Goal: Information Seeking & Learning: Learn about a topic

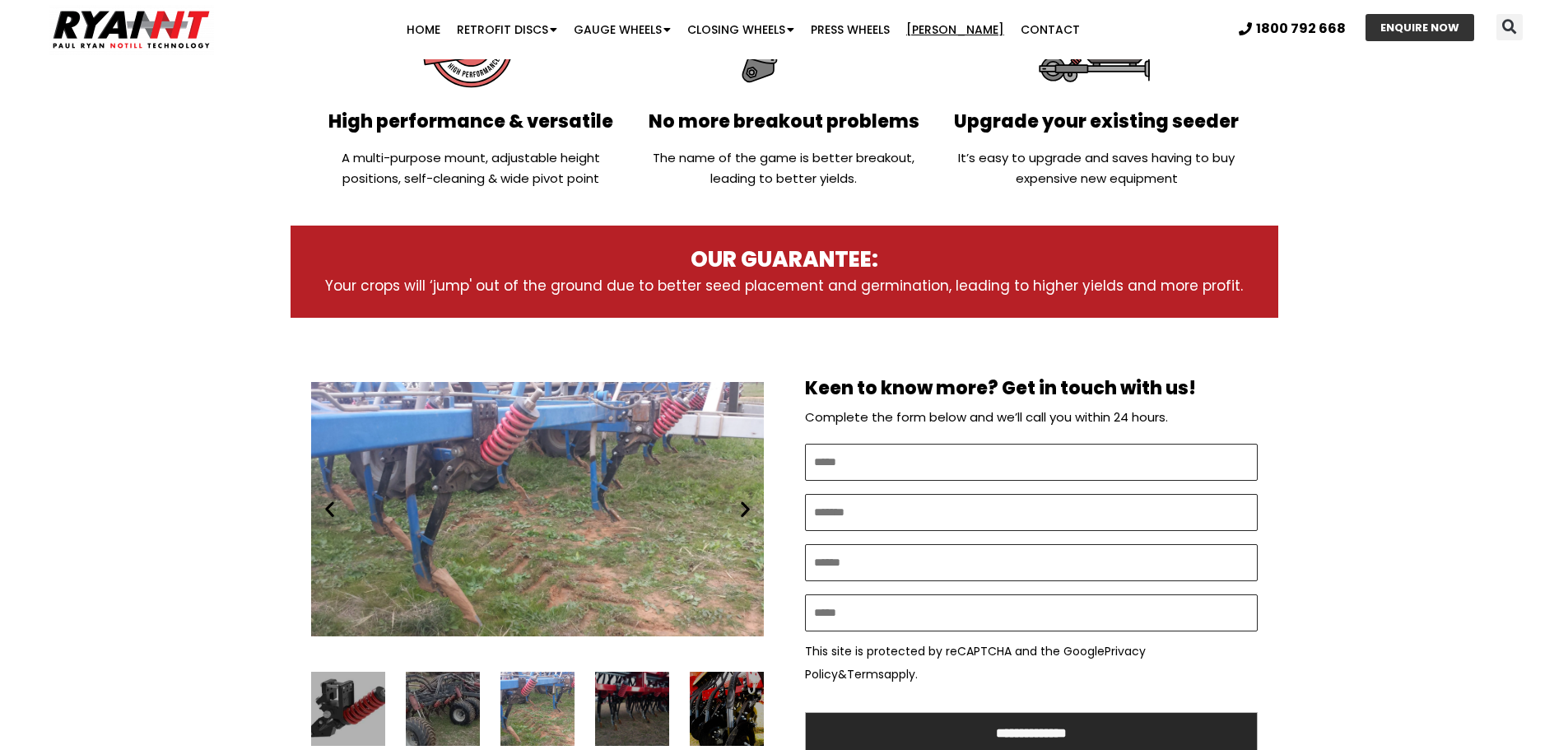
scroll to position [824, 0]
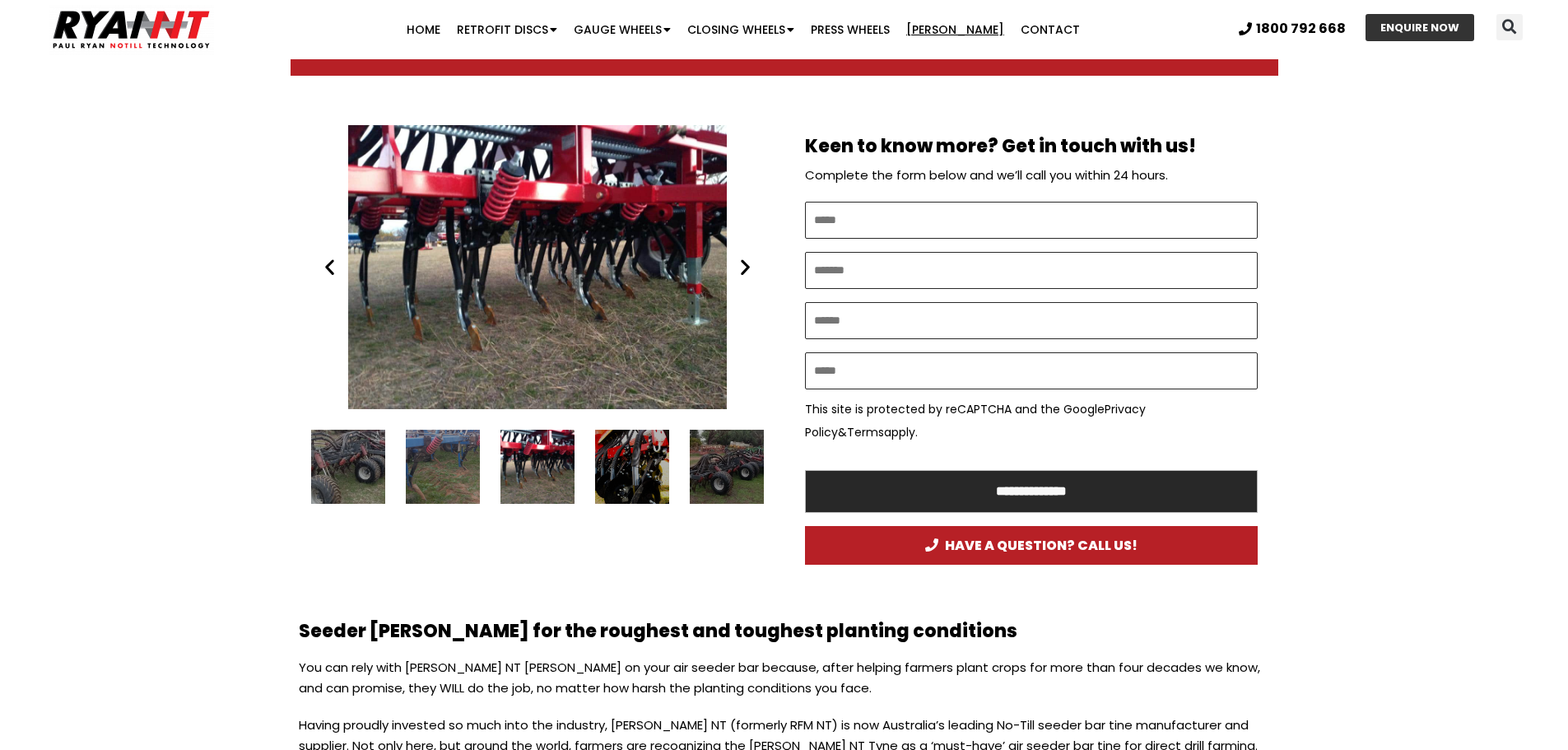
click at [746, 277] on icon "Next slide" at bounding box center [745, 267] width 21 height 21
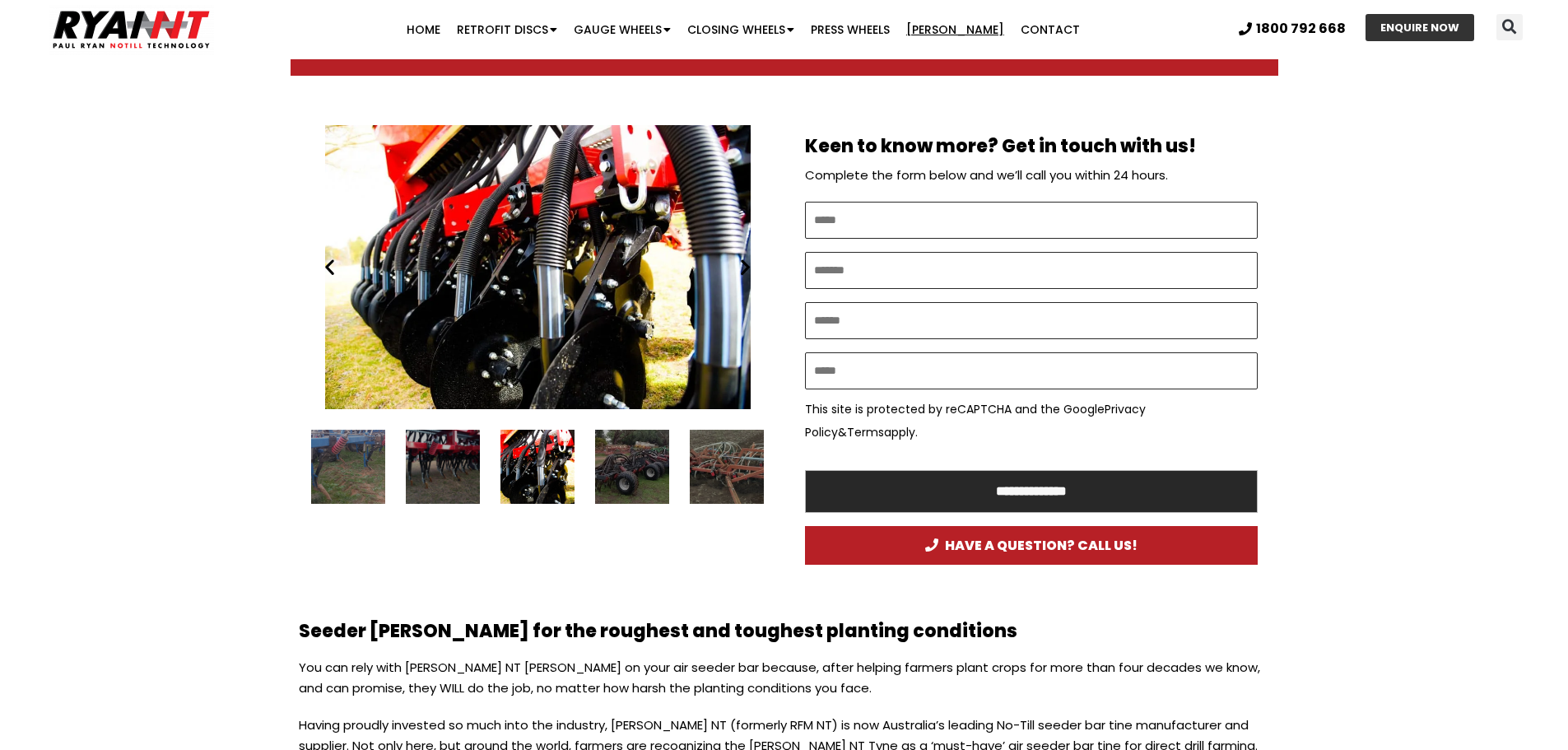
click at [755, 270] on icon "Next slide" at bounding box center [745, 267] width 21 height 21
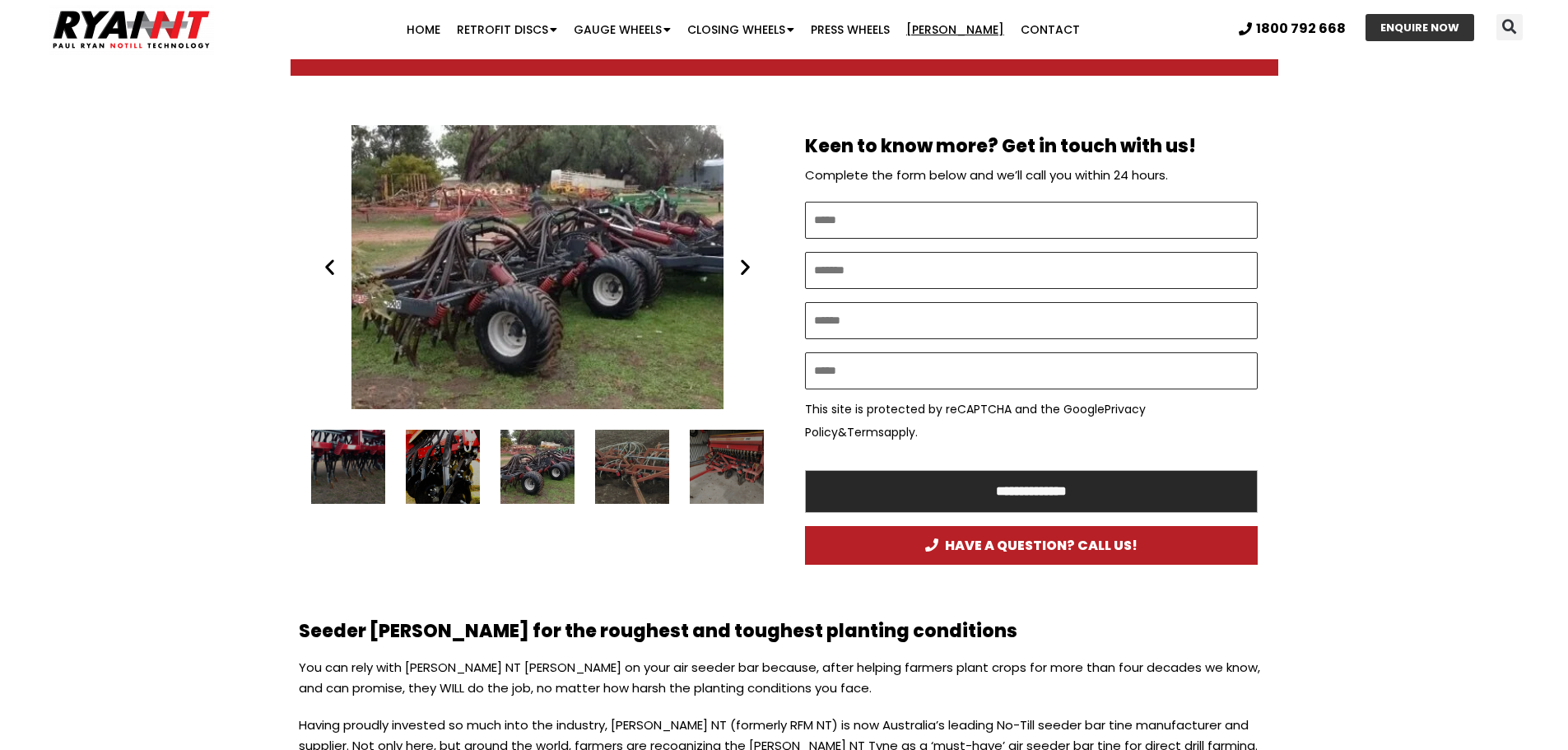
click at [755, 270] on icon "Next slide" at bounding box center [745, 267] width 21 height 21
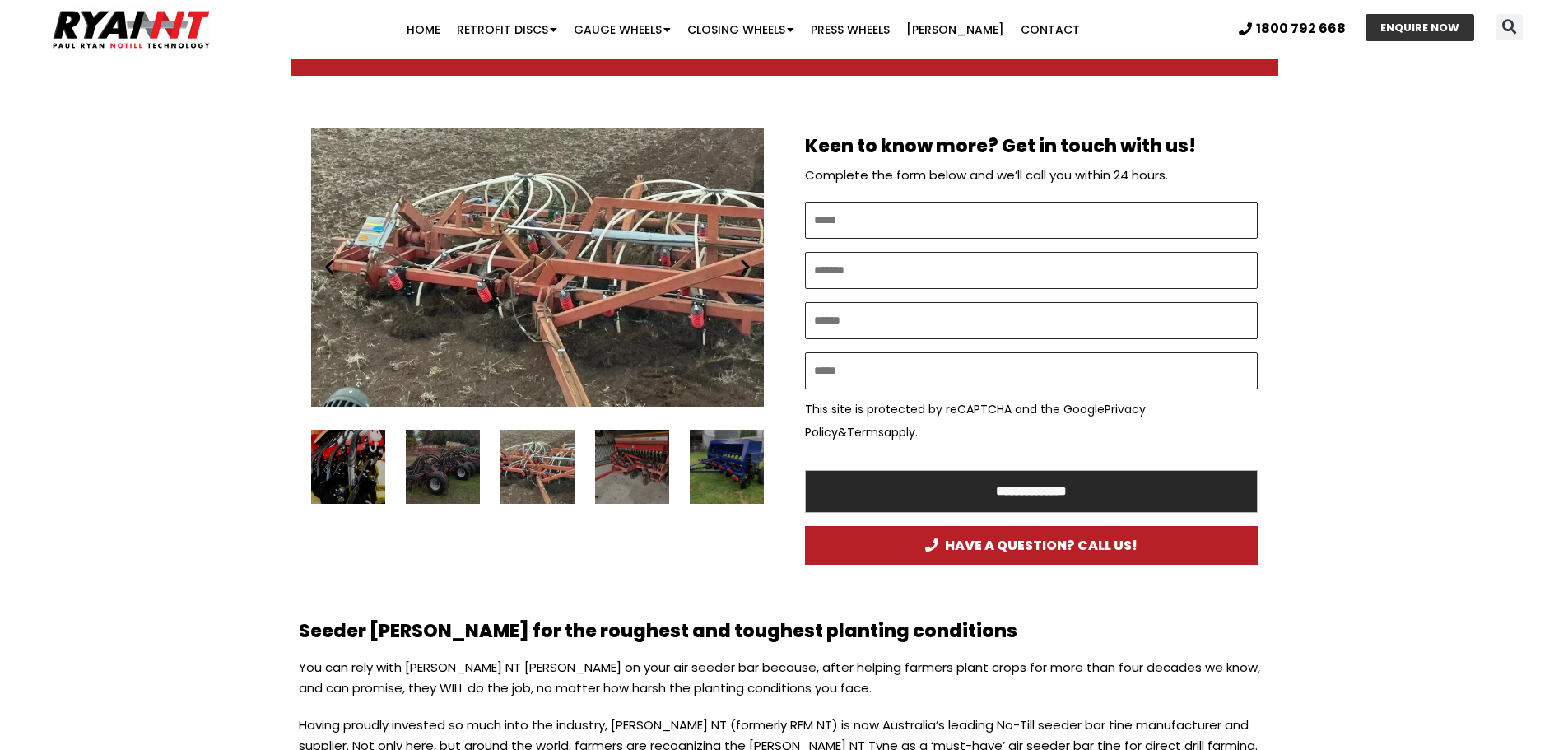
click at [755, 270] on icon "Next slide" at bounding box center [745, 267] width 21 height 21
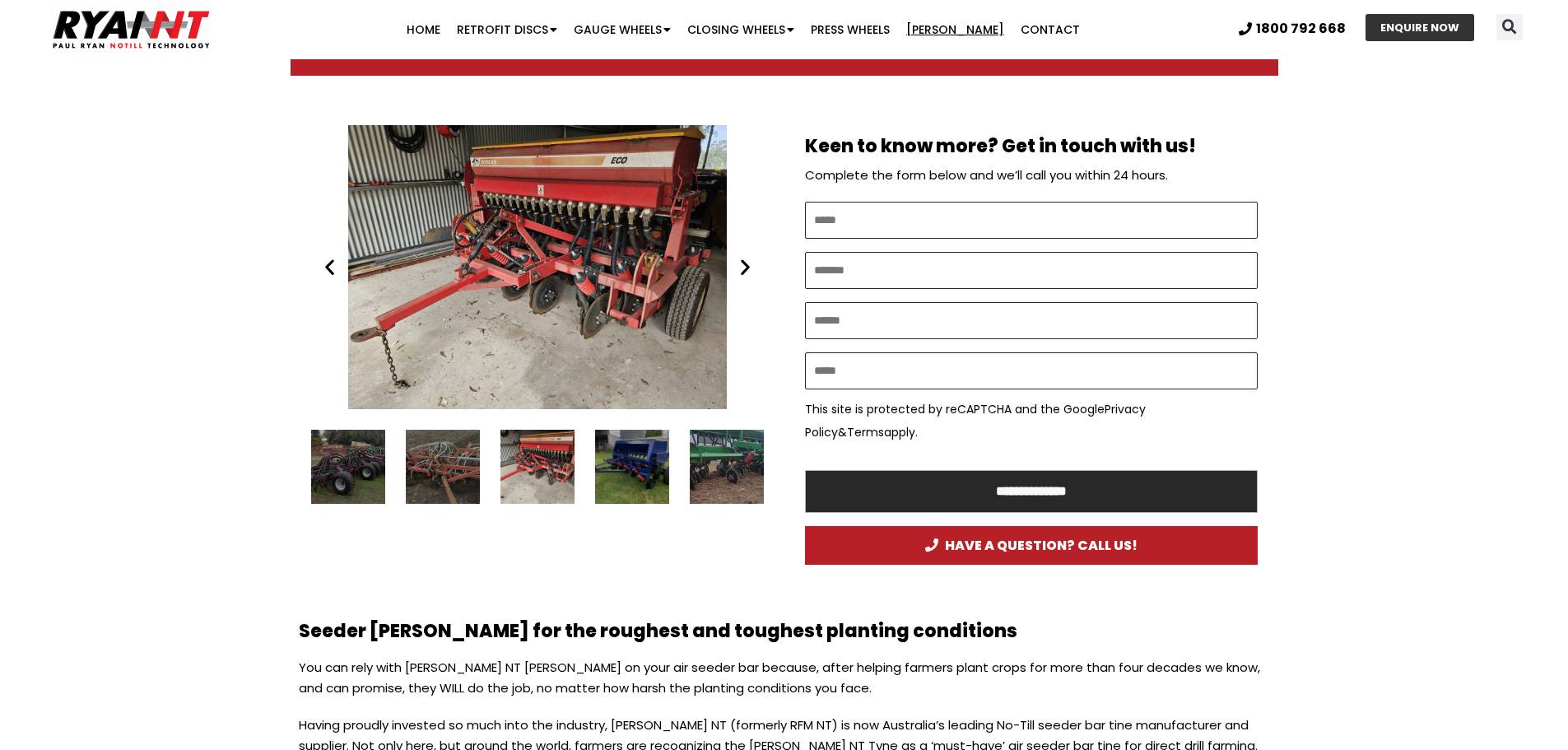
click at [755, 270] on icon "Next slide" at bounding box center [745, 267] width 21 height 21
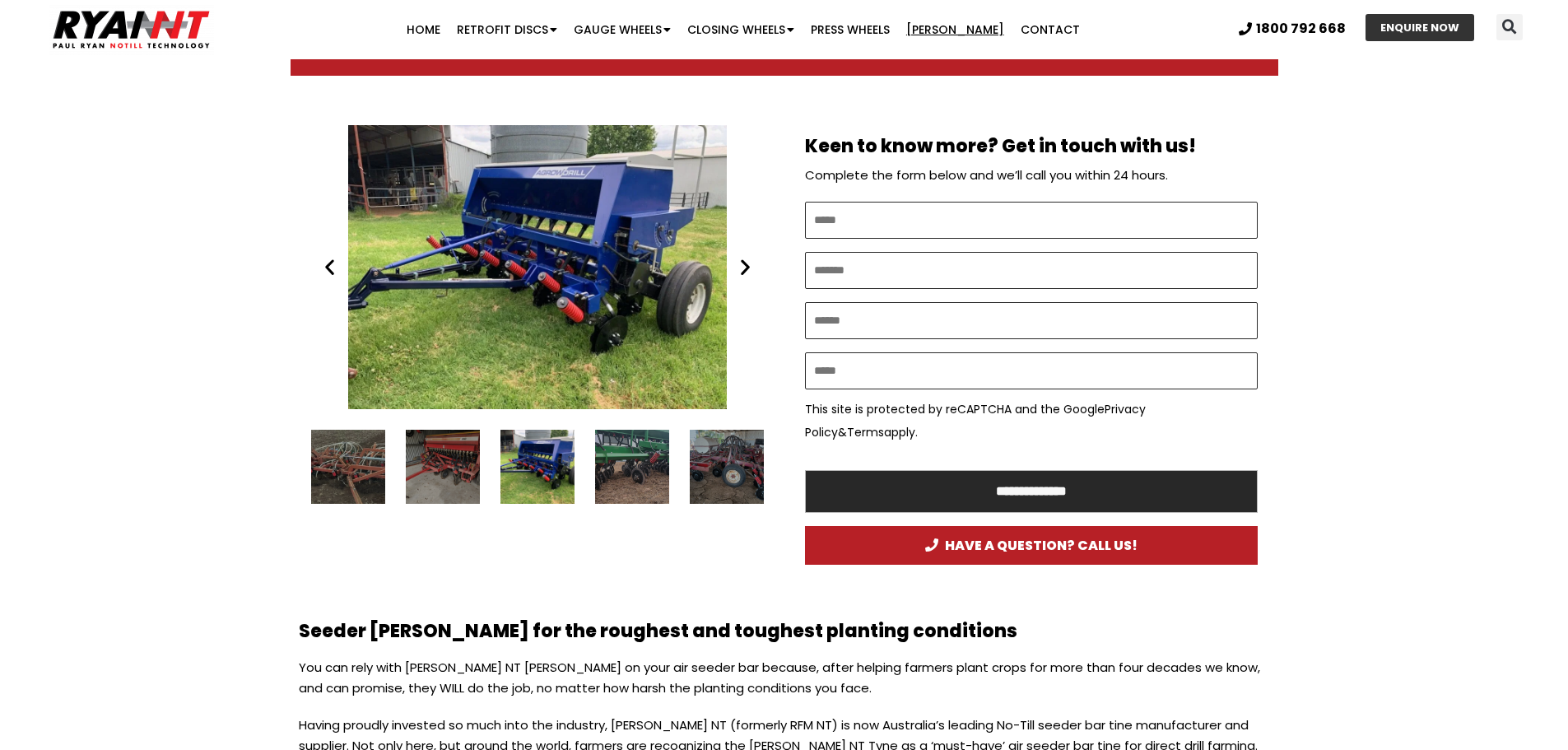
click at [755, 270] on icon "Next slide" at bounding box center [745, 267] width 21 height 21
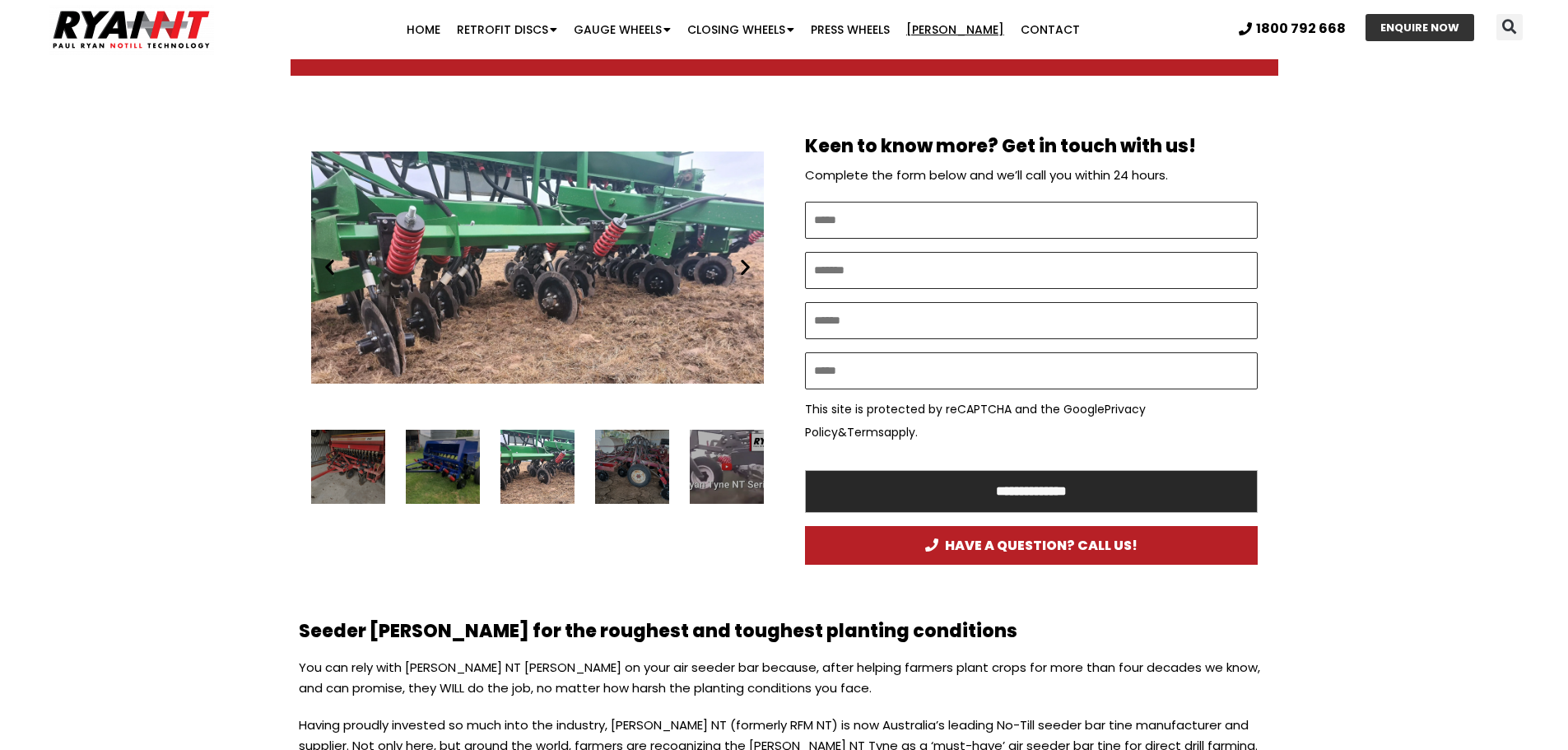
click at [755, 270] on icon "Next slide" at bounding box center [745, 267] width 21 height 21
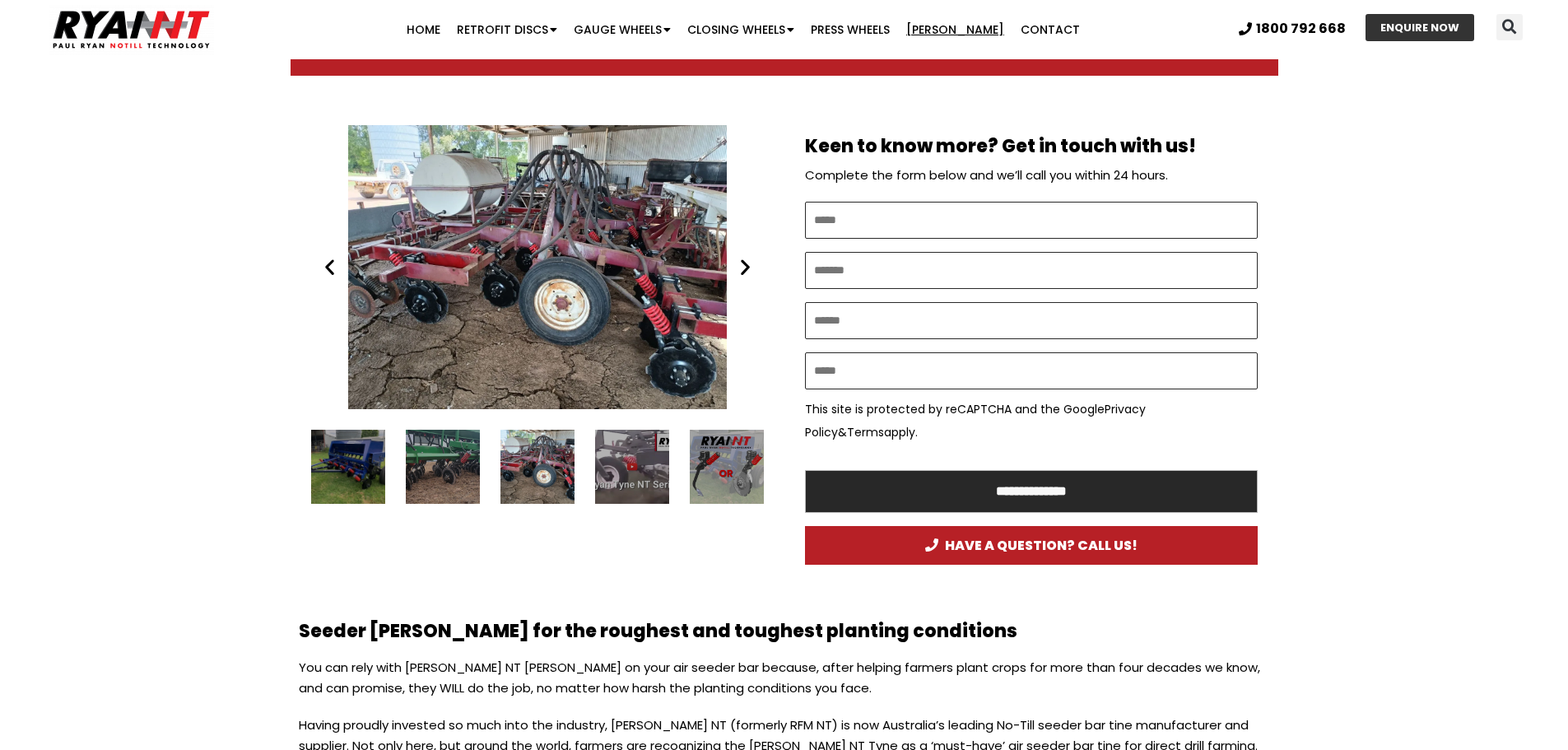
click at [755, 270] on icon "Next slide" at bounding box center [745, 267] width 21 height 21
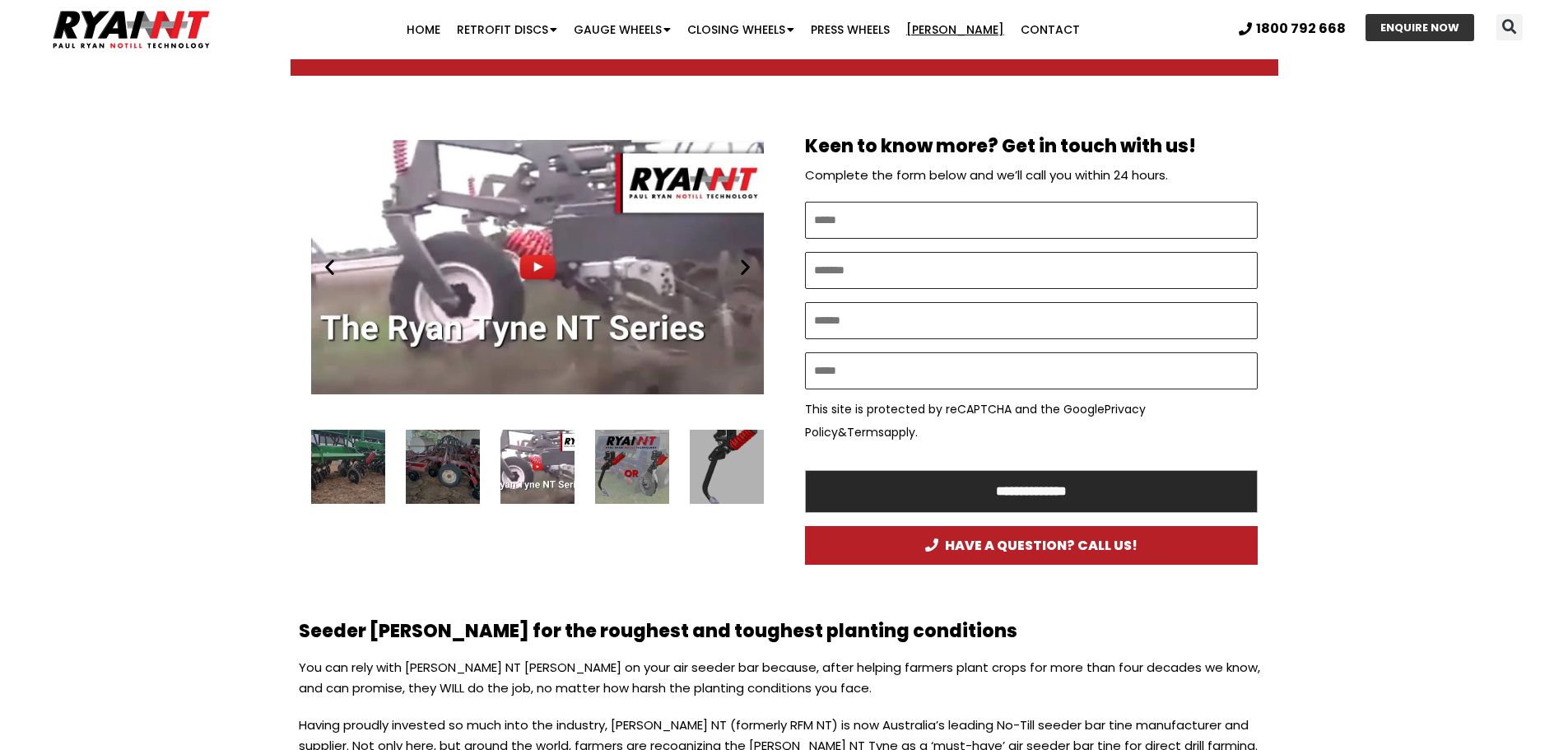
click at [755, 270] on icon "Next slide" at bounding box center [745, 267] width 21 height 21
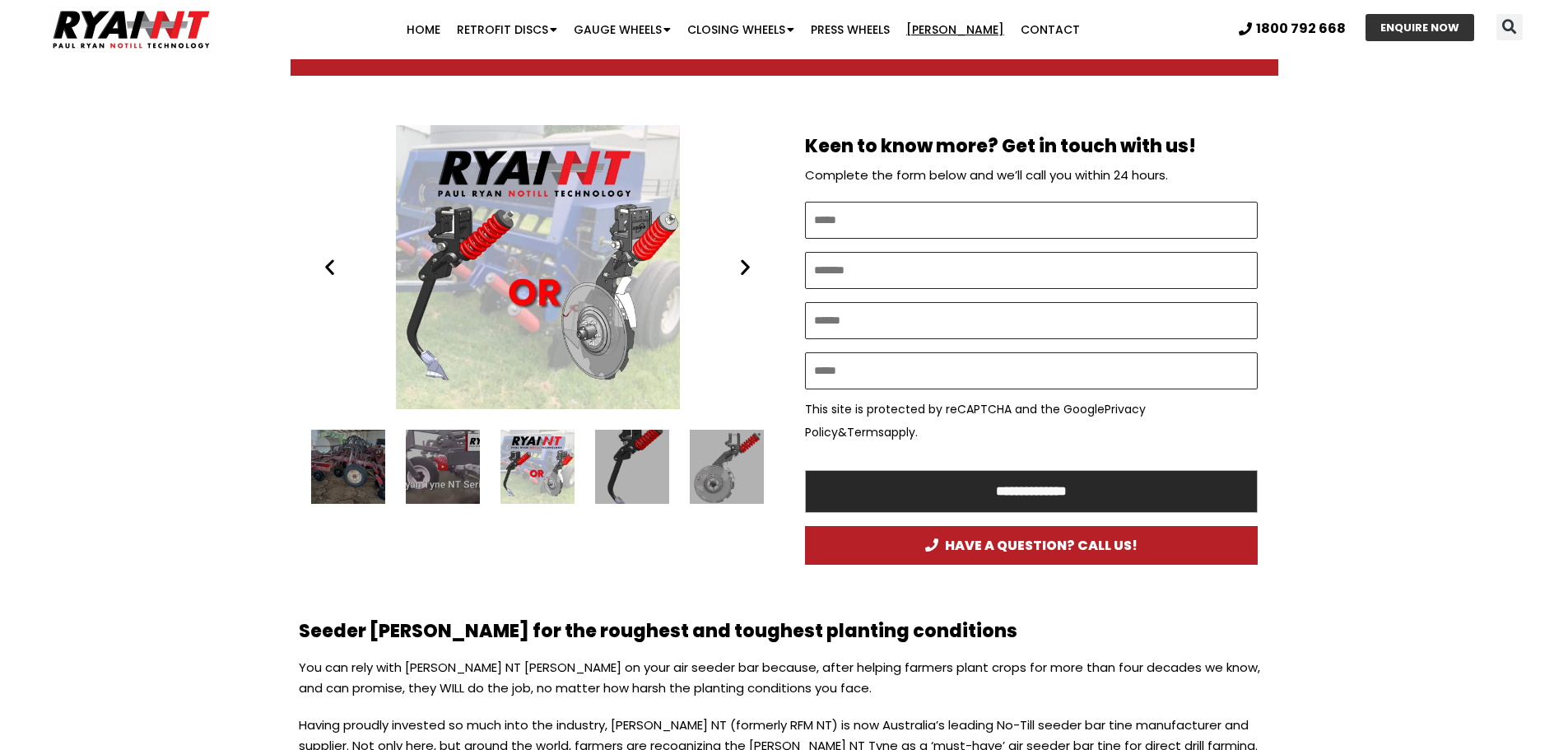
click at [755, 270] on icon "Next slide" at bounding box center [745, 267] width 21 height 21
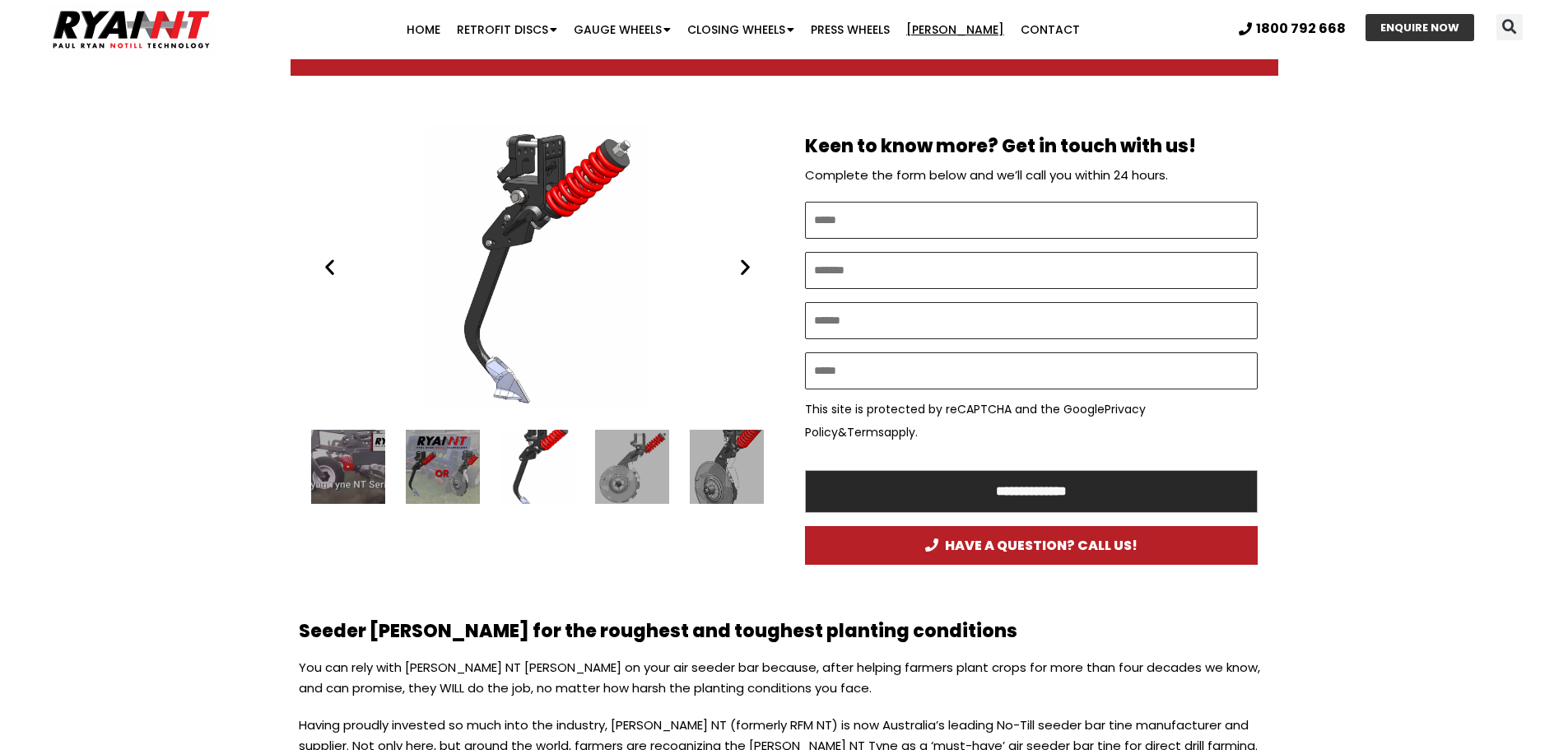
click at [544, 181] on div "The Ryan Tyne Paul Ryan Ryan NT (RFM NT)" at bounding box center [538, 268] width 453 height 284
click at [740, 275] on icon "Next slide" at bounding box center [745, 267] width 21 height 21
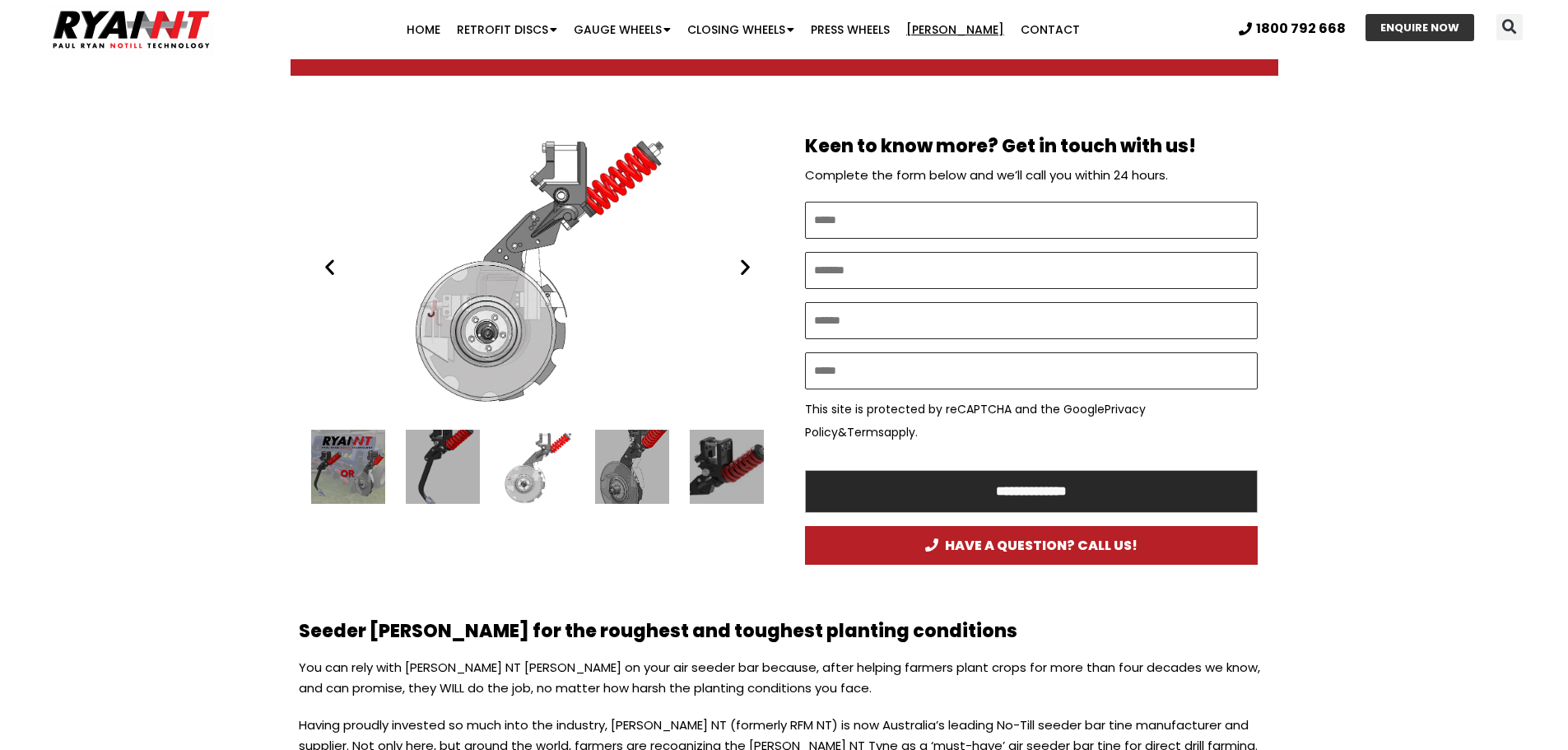
click at [743, 276] on icon "Next slide" at bounding box center [745, 267] width 21 height 21
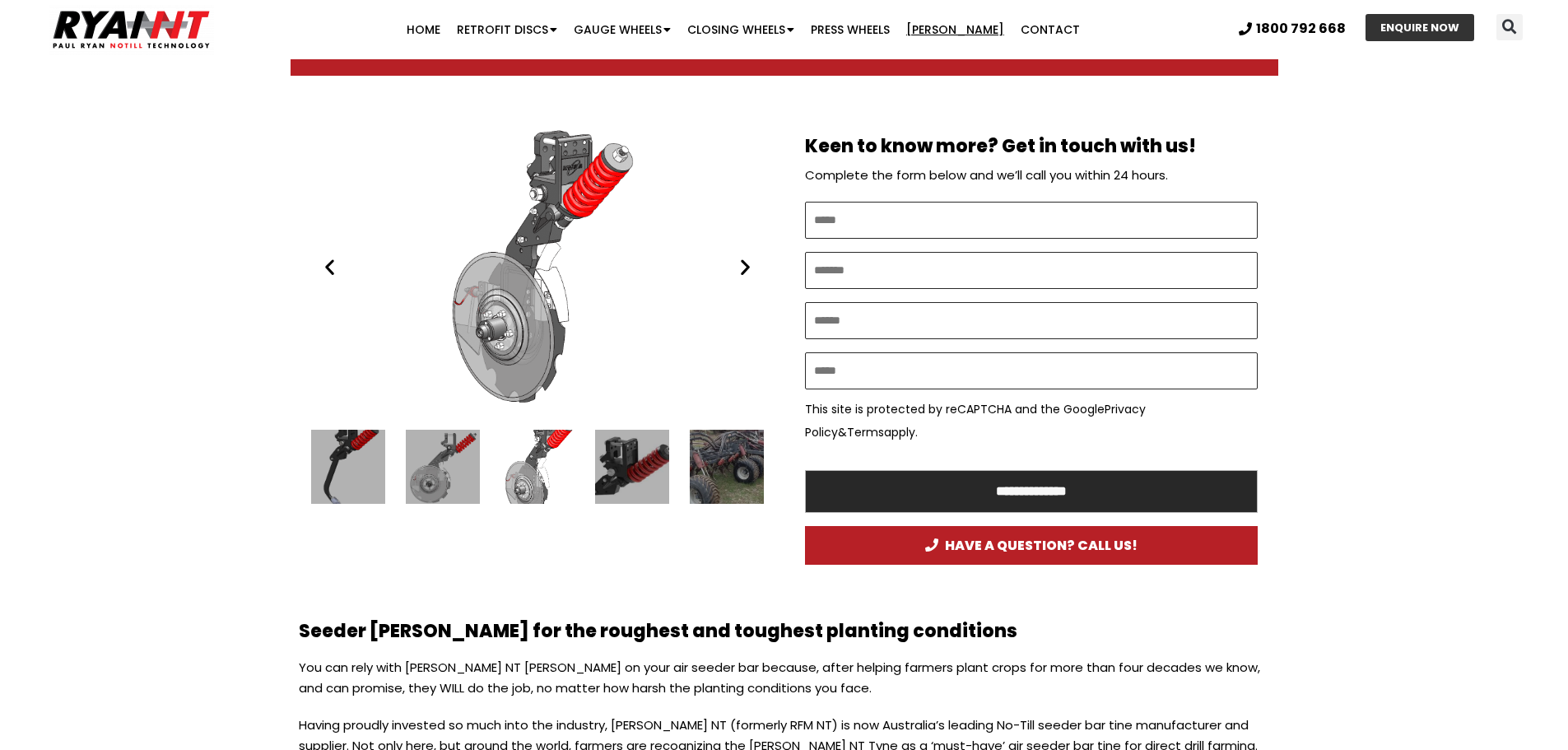
click at [743, 276] on icon "Next slide" at bounding box center [745, 267] width 21 height 21
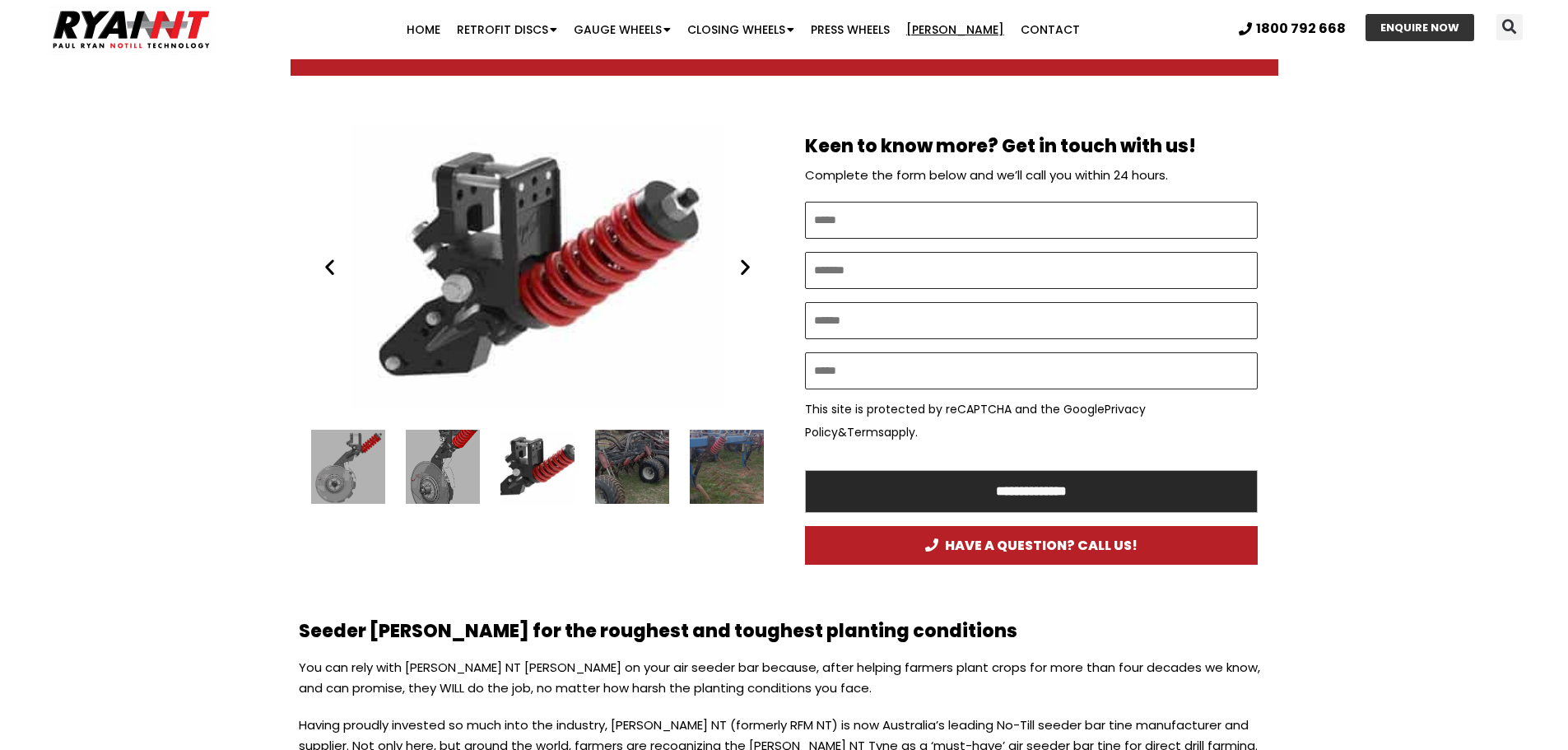
click at [743, 276] on icon "Next slide" at bounding box center [745, 267] width 21 height 21
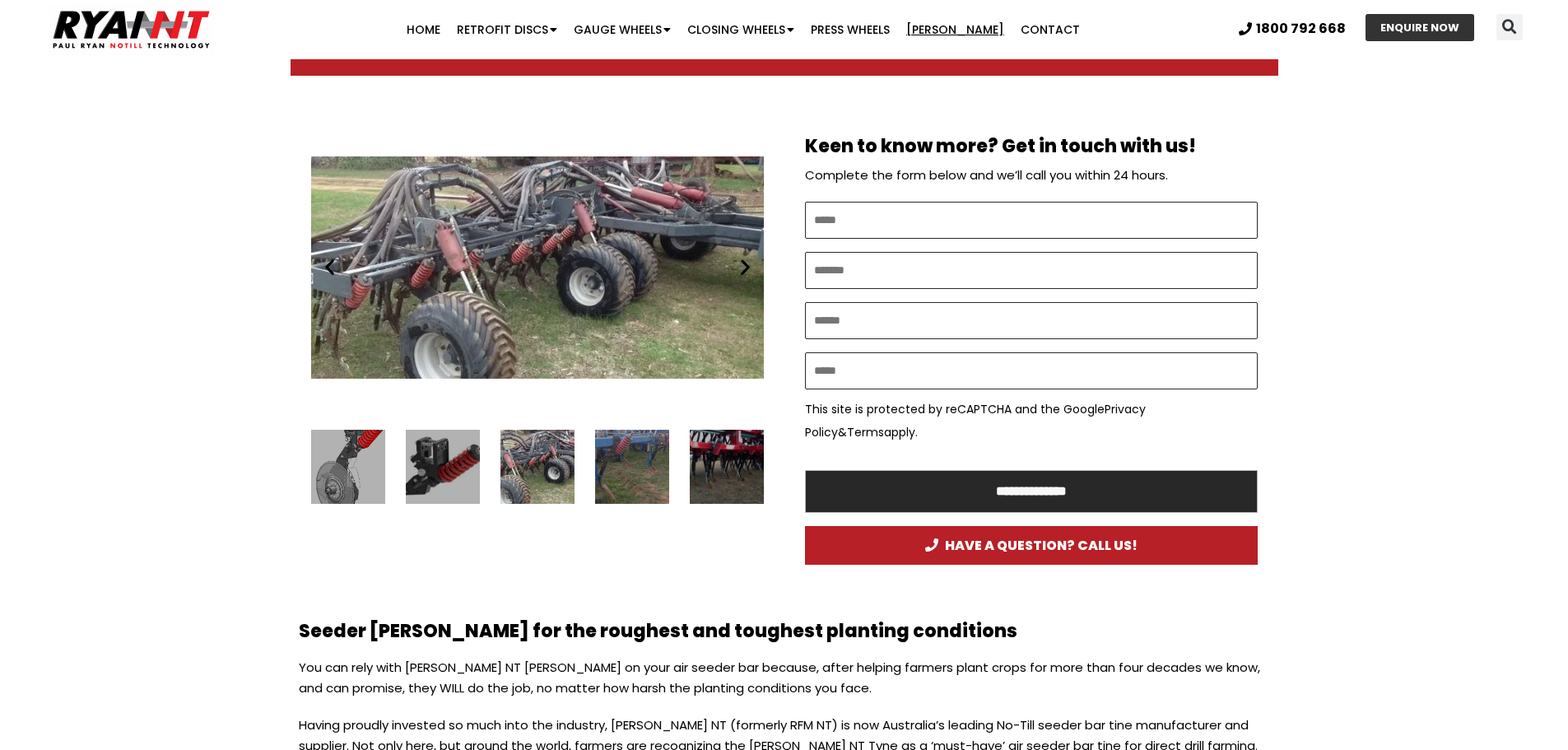
click at [743, 276] on icon "Next slide" at bounding box center [745, 267] width 21 height 21
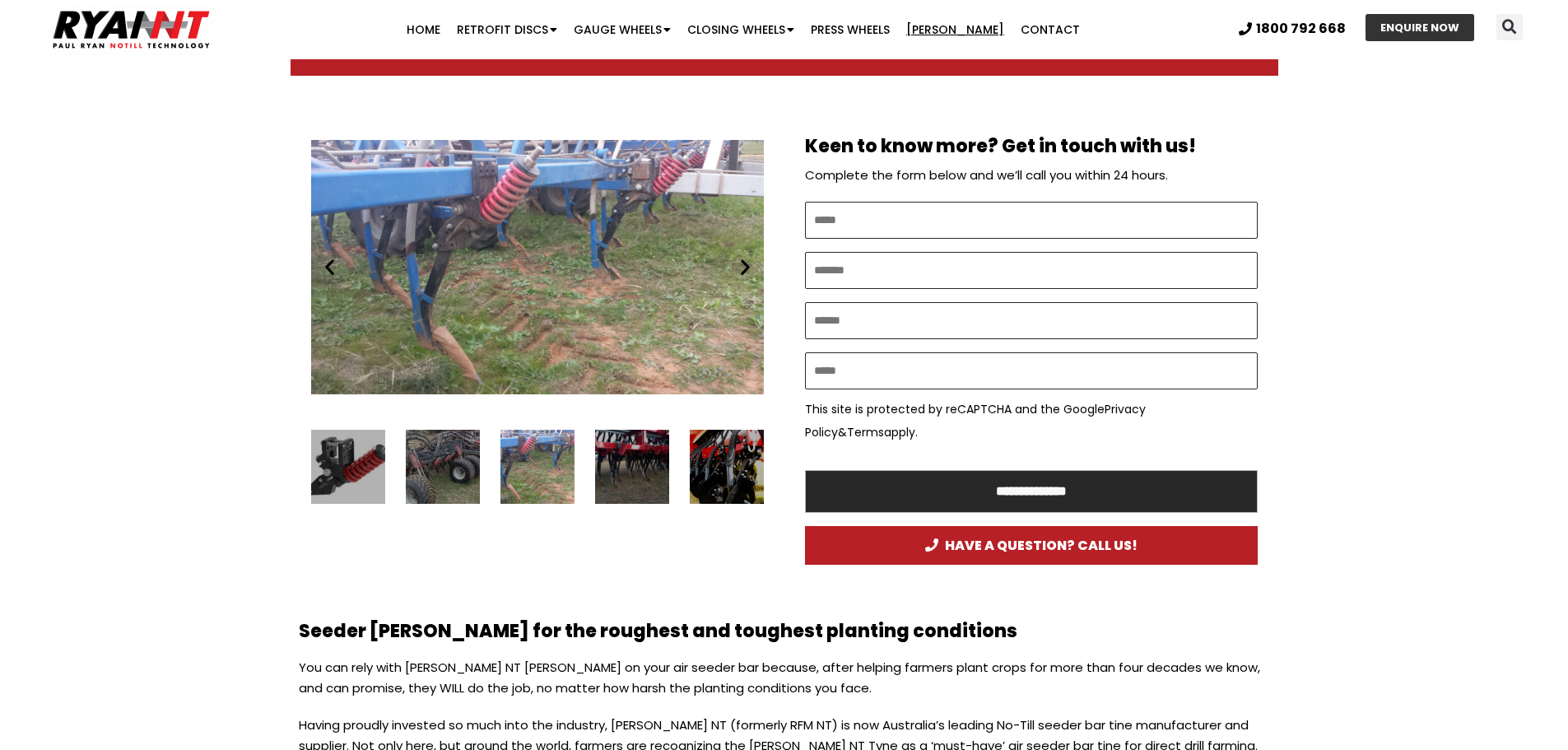
click at [743, 276] on icon "Next slide" at bounding box center [745, 267] width 21 height 21
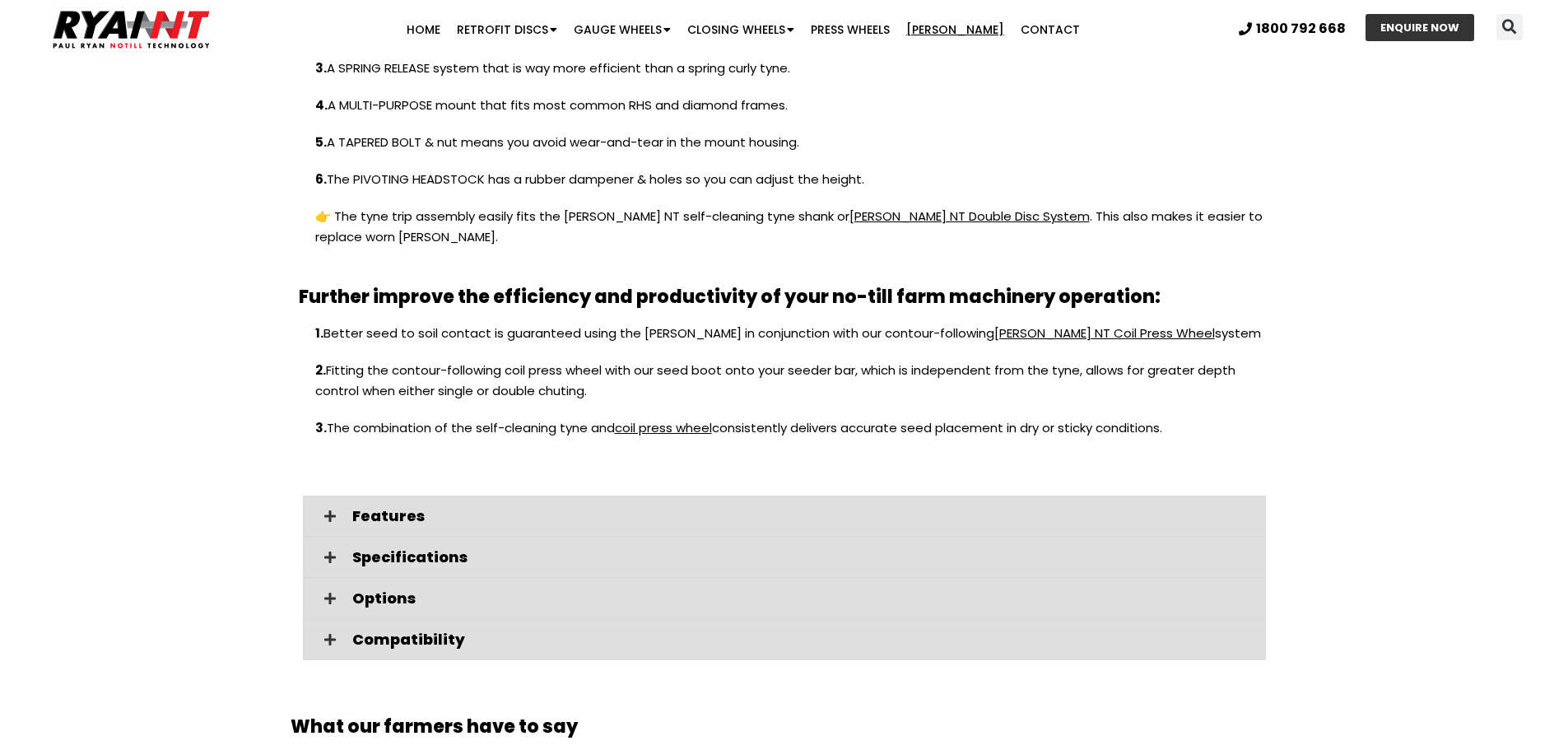
scroll to position [1894, 0]
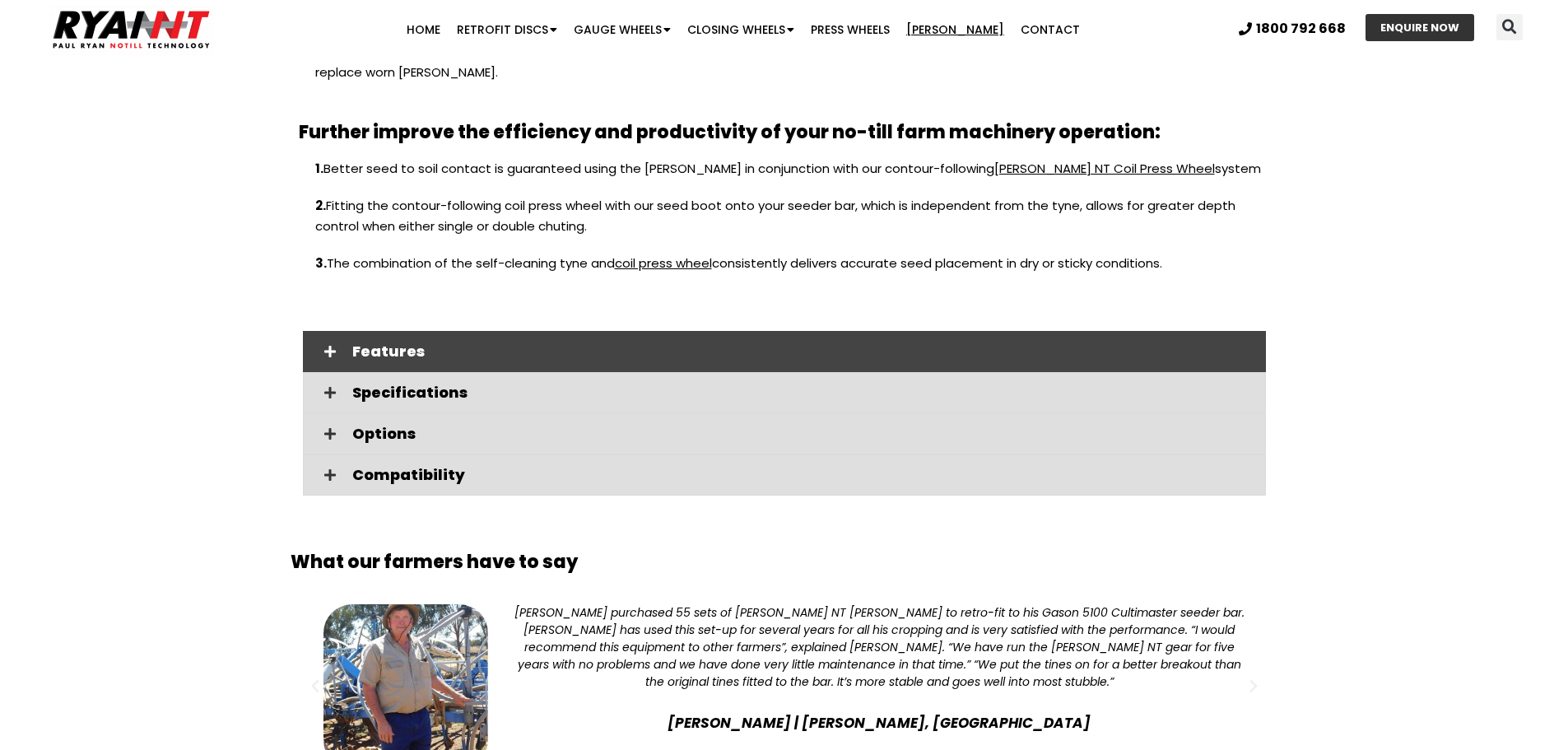
click at [389, 344] on span "Features" at bounding box center [803, 351] width 901 height 15
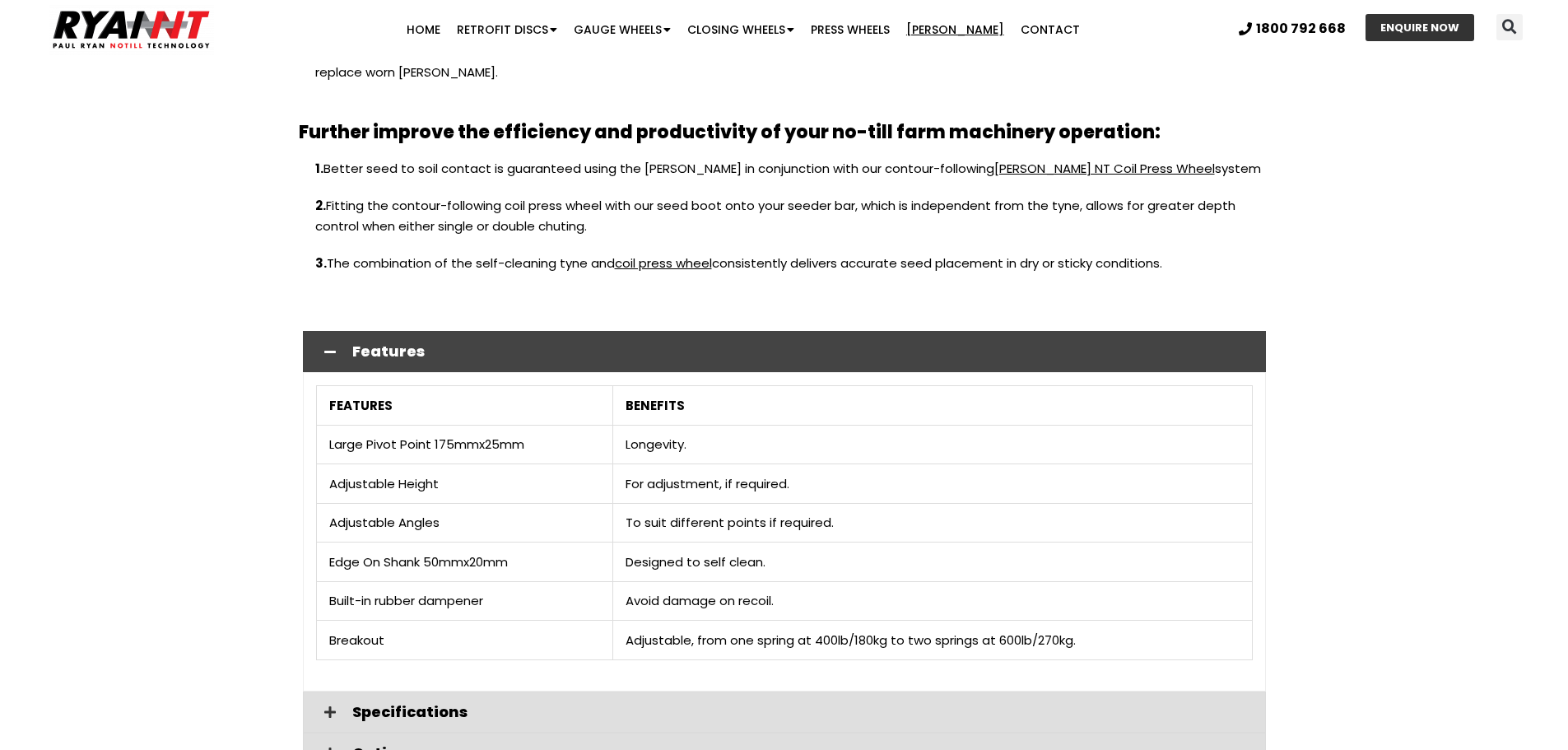
click at [389, 344] on span "Features" at bounding box center [803, 351] width 901 height 15
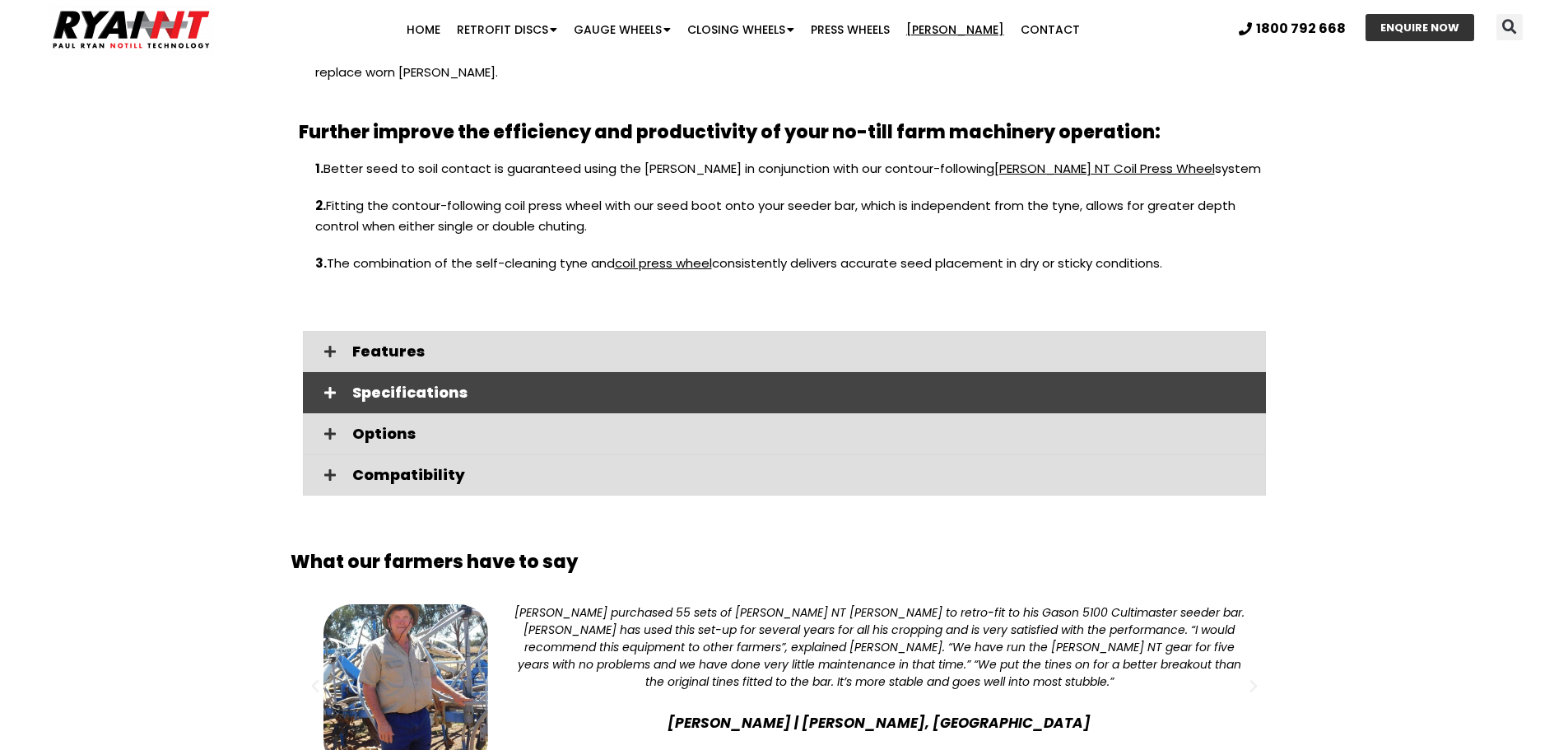
click at [401, 385] on span "Specifications" at bounding box center [803, 392] width 901 height 15
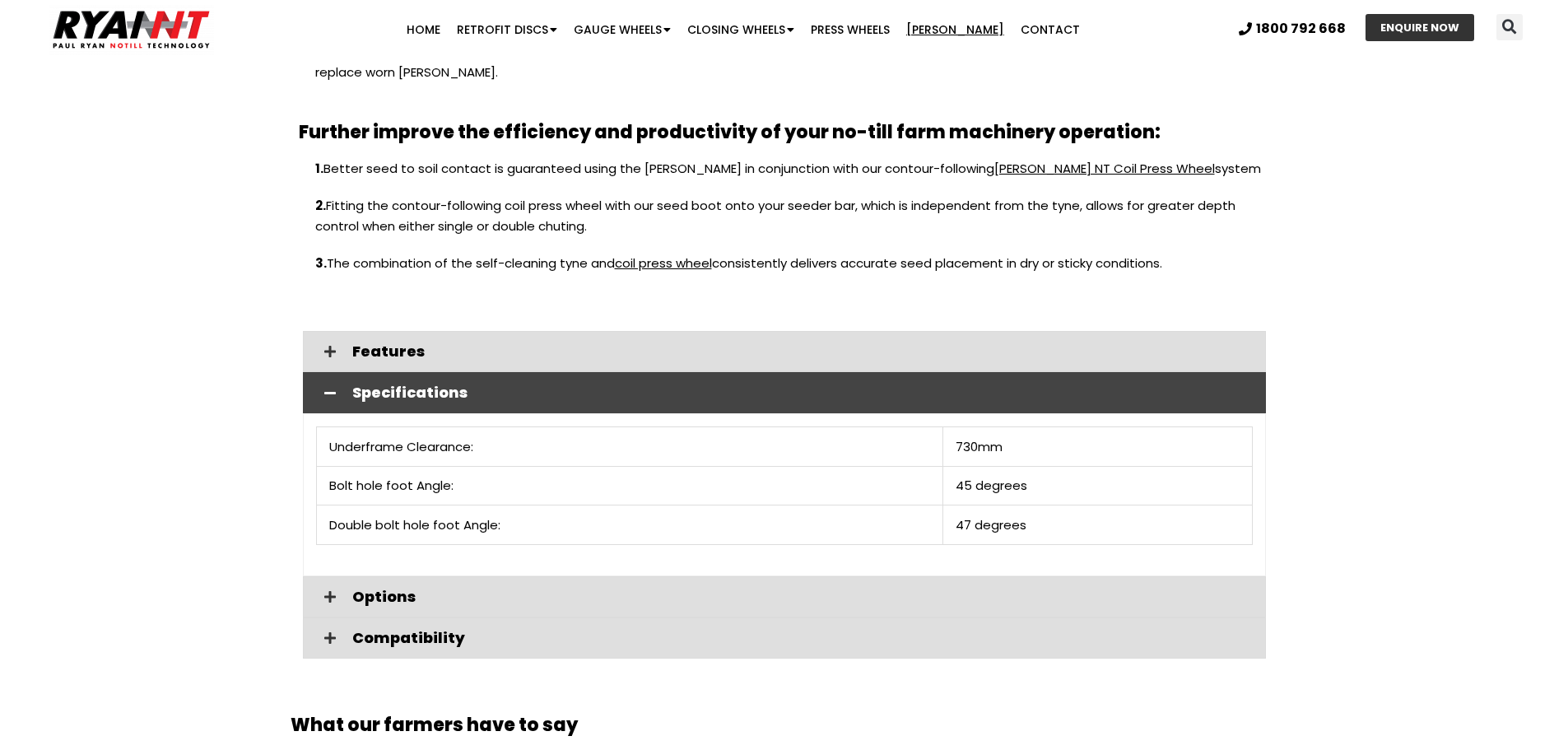
click at [401, 385] on span "Specifications" at bounding box center [803, 392] width 901 height 15
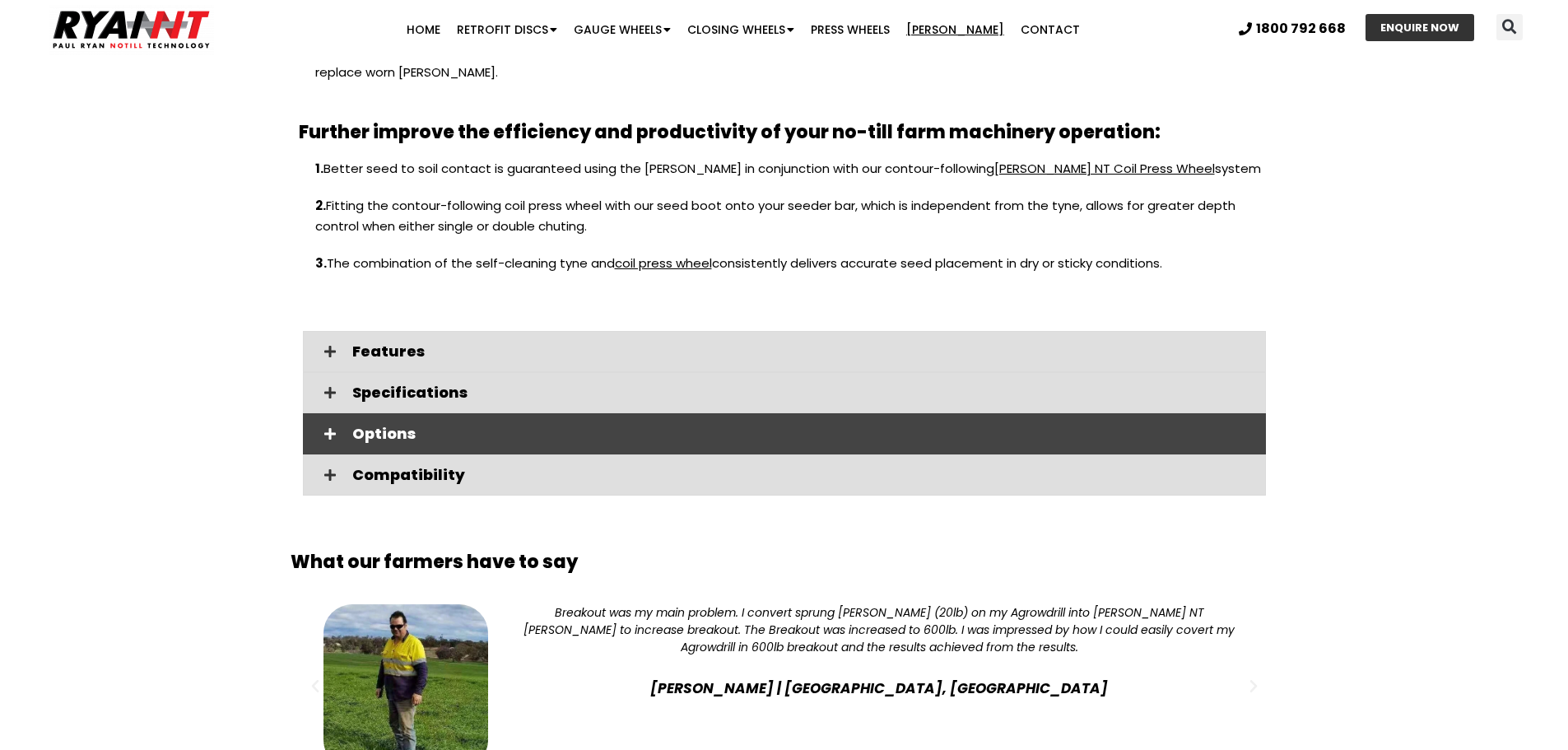
click at [390, 413] on div "Options" at bounding box center [784, 433] width 963 height 41
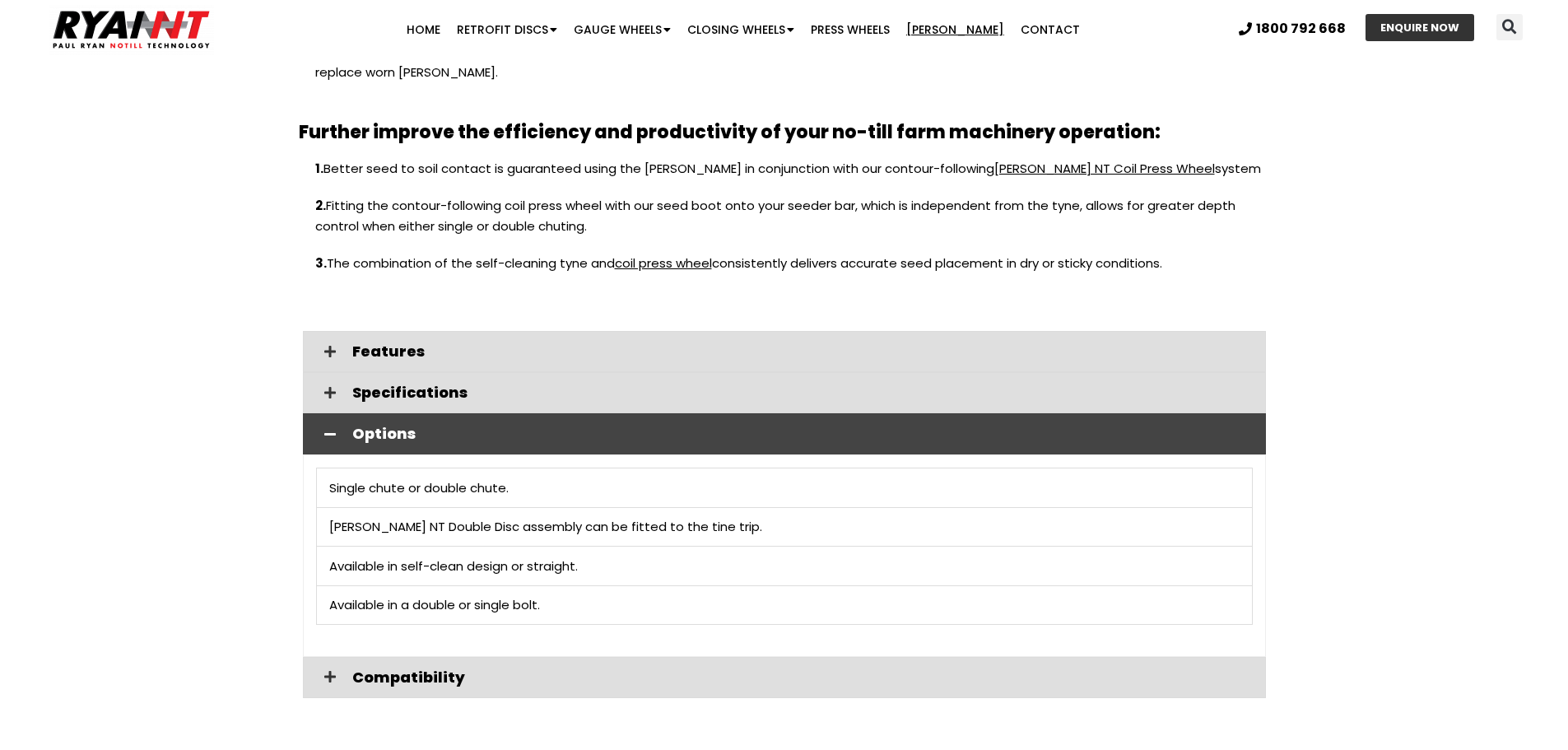
click at [330, 428] on icon at bounding box center [329, 434] width 12 height 13
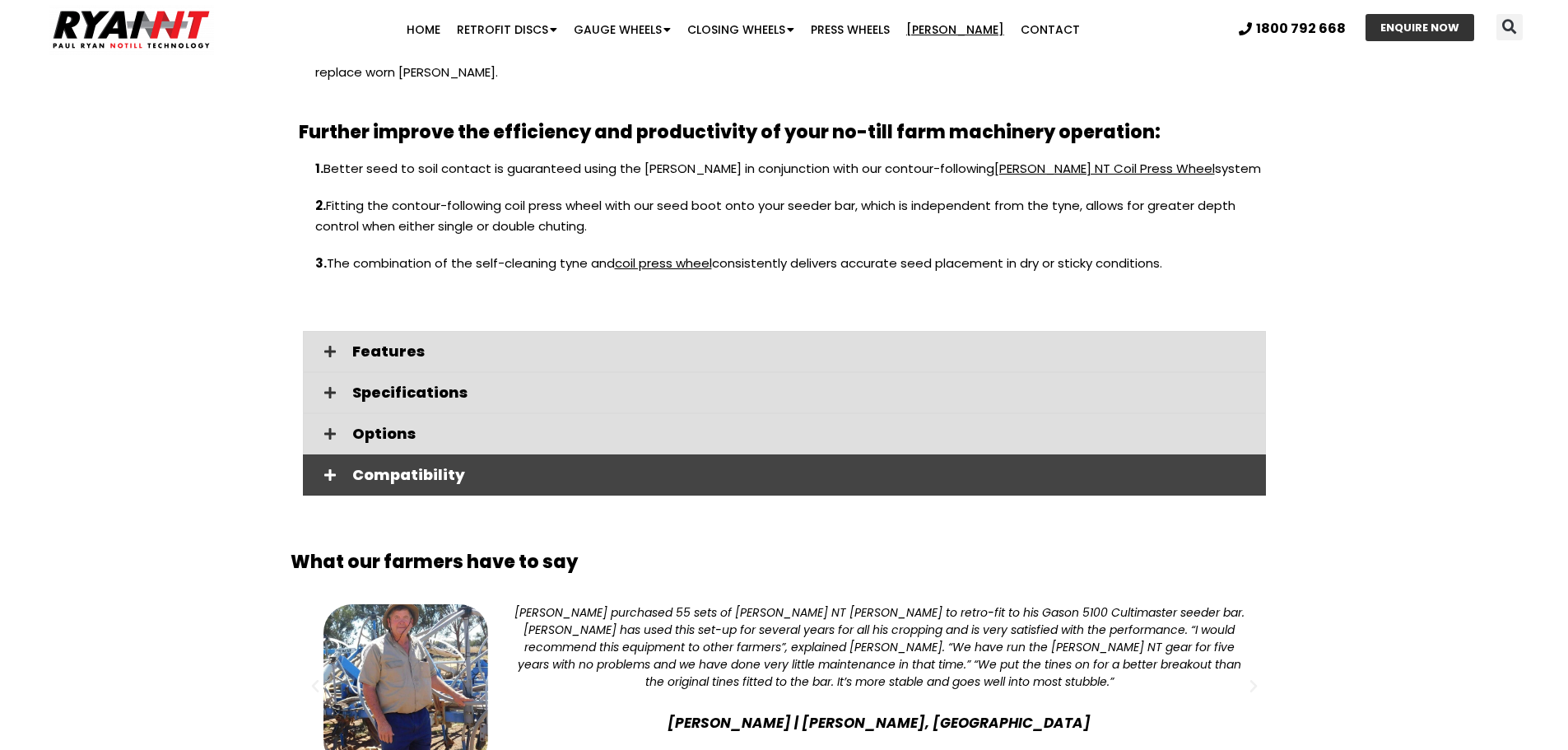
click at [353, 472] on div "Compatibility" at bounding box center [784, 474] width 963 height 41
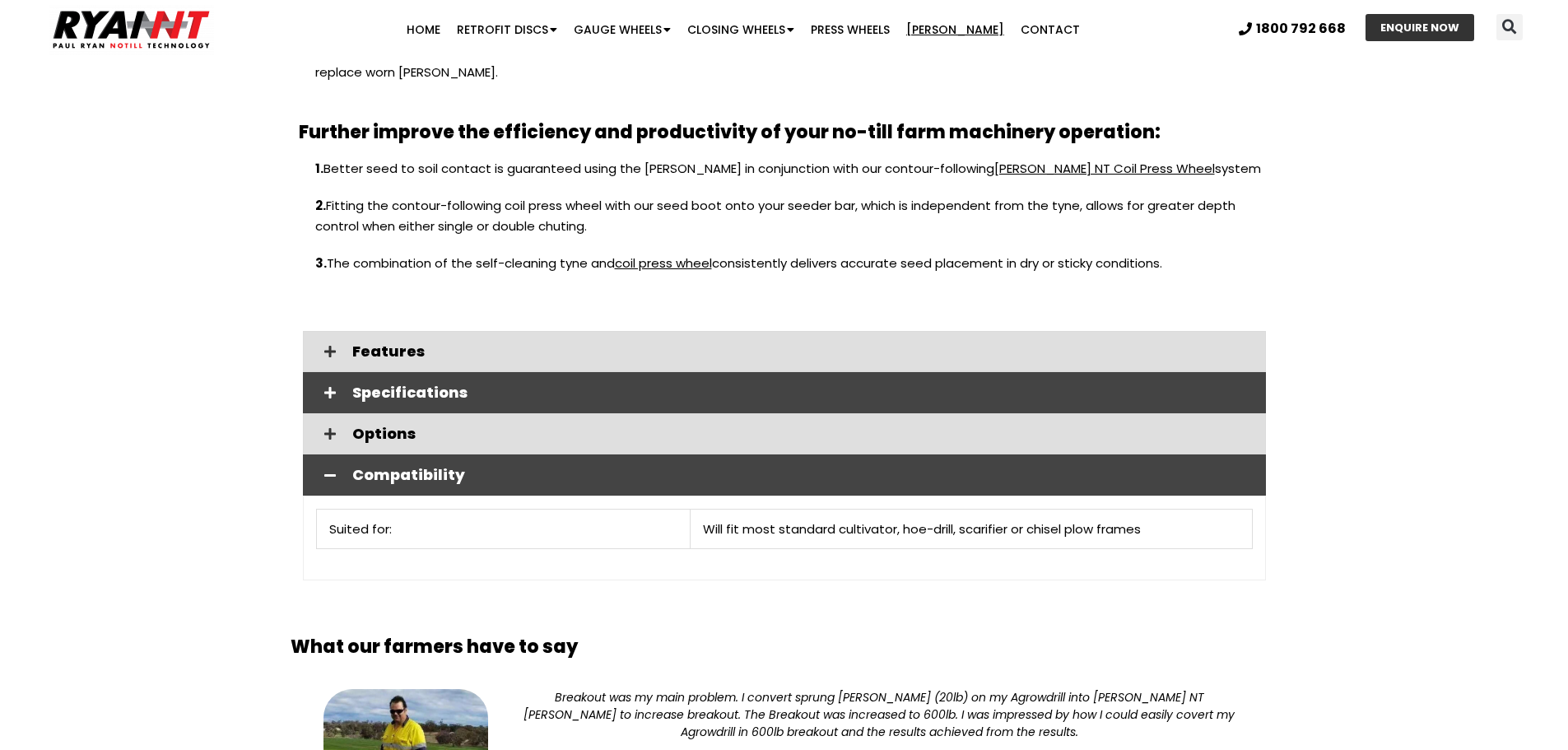
click at [365, 385] on span "Specifications" at bounding box center [803, 392] width 901 height 15
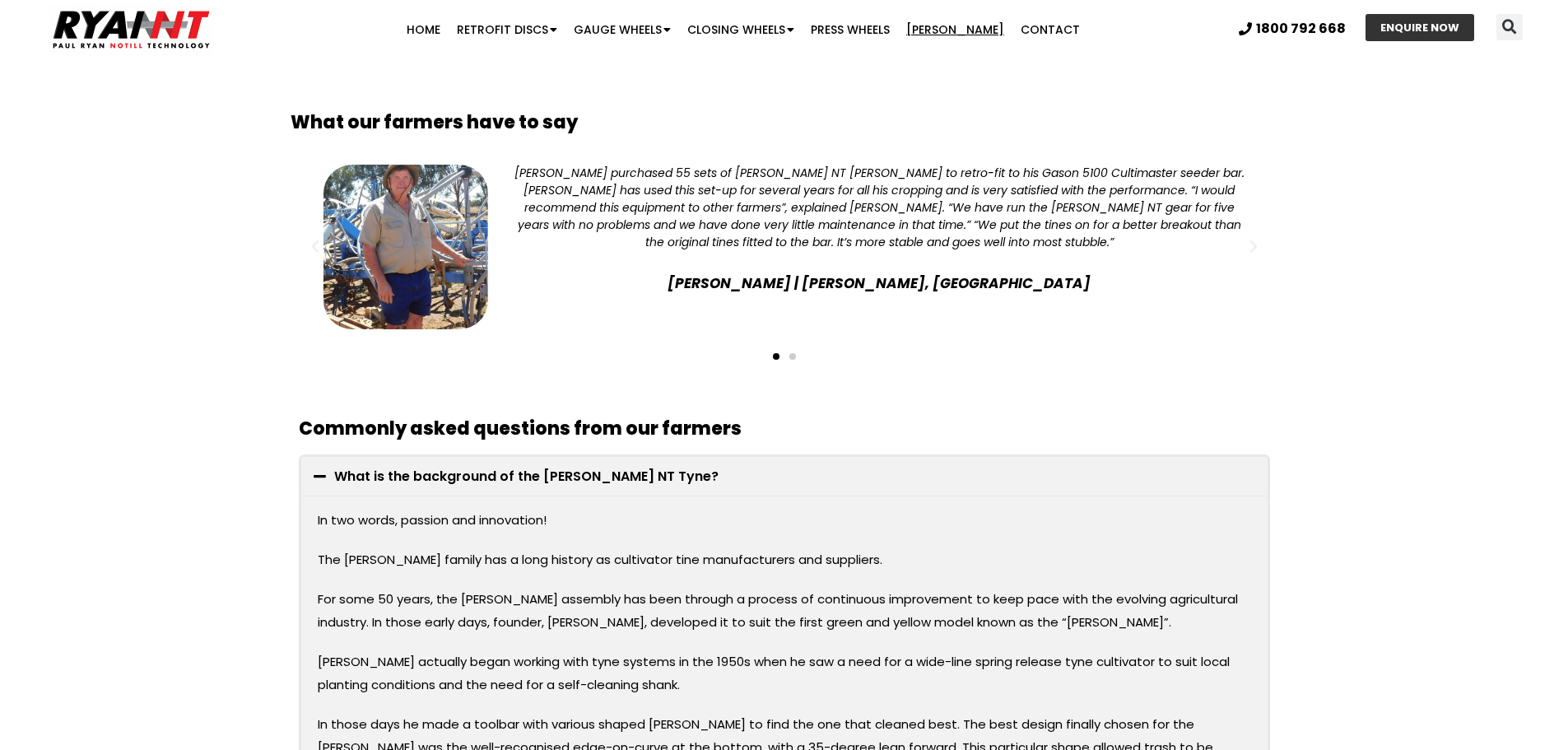
scroll to position [2552, 0]
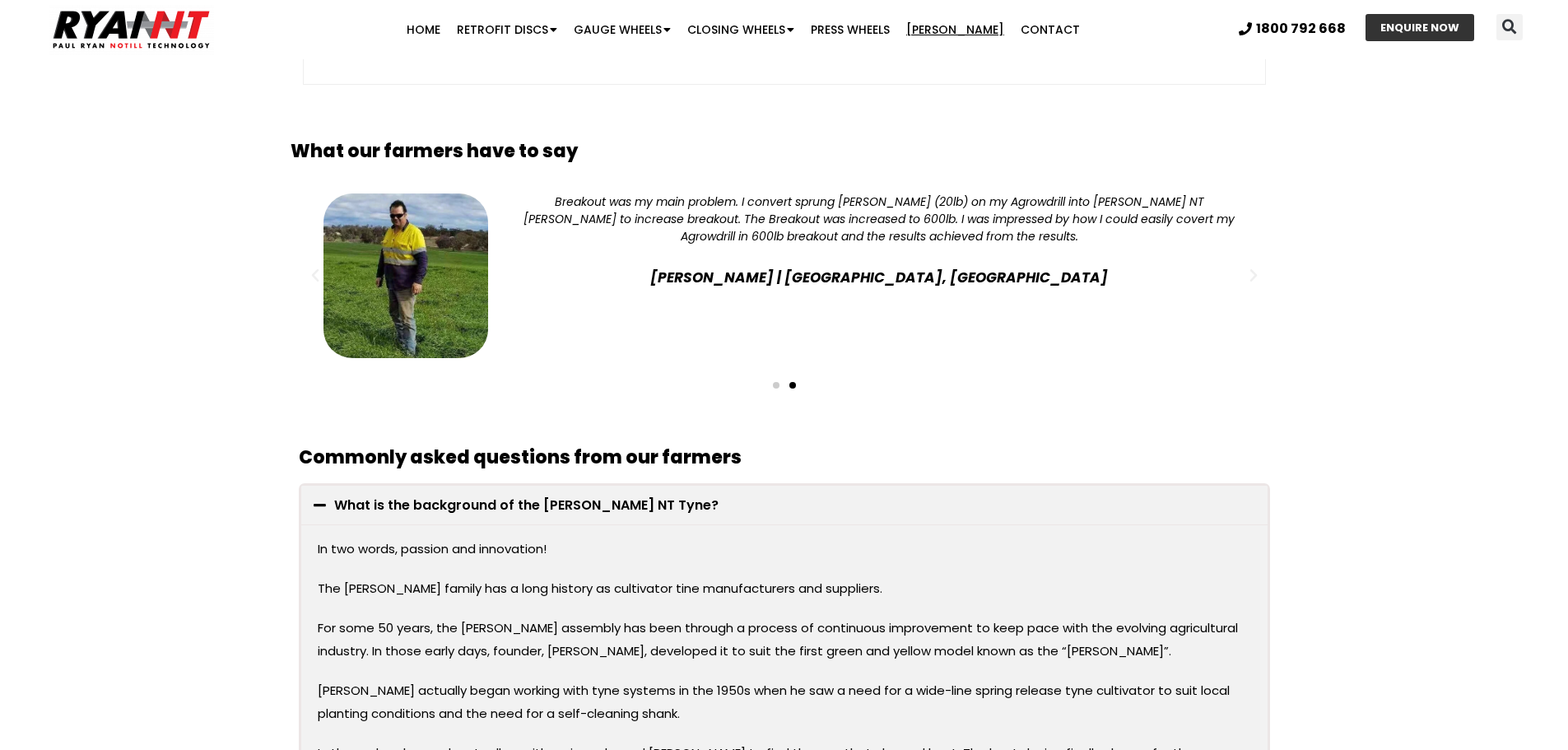
click at [721, 279] on div "Breakout was my main problem. I convert sprung tynes (20lb) on my Agrowdrill in…" at bounding box center [879, 276] width 733 height 165
click at [773, 382] on span "Go to slide 1" at bounding box center [775, 385] width 6 height 6
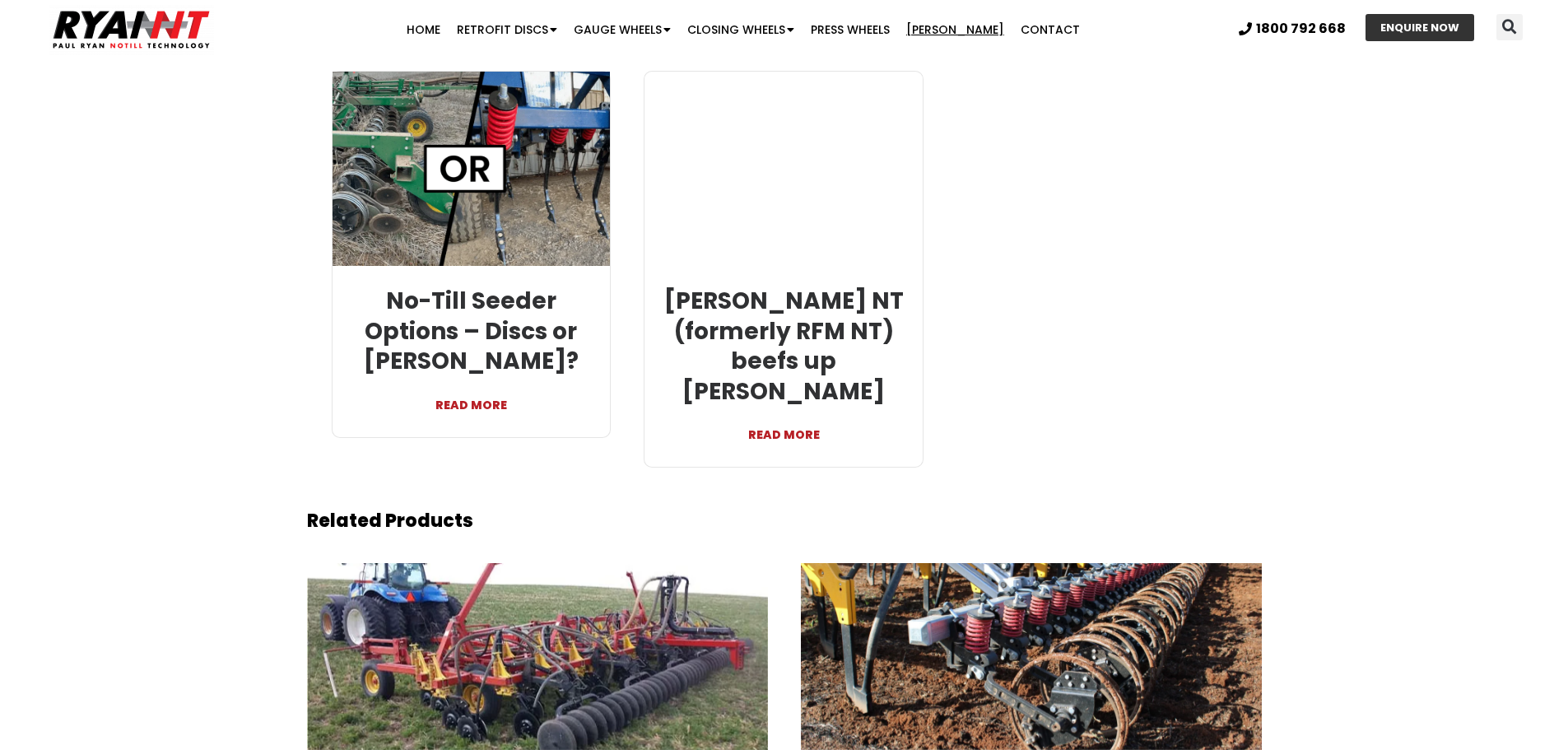
scroll to position [3623, 0]
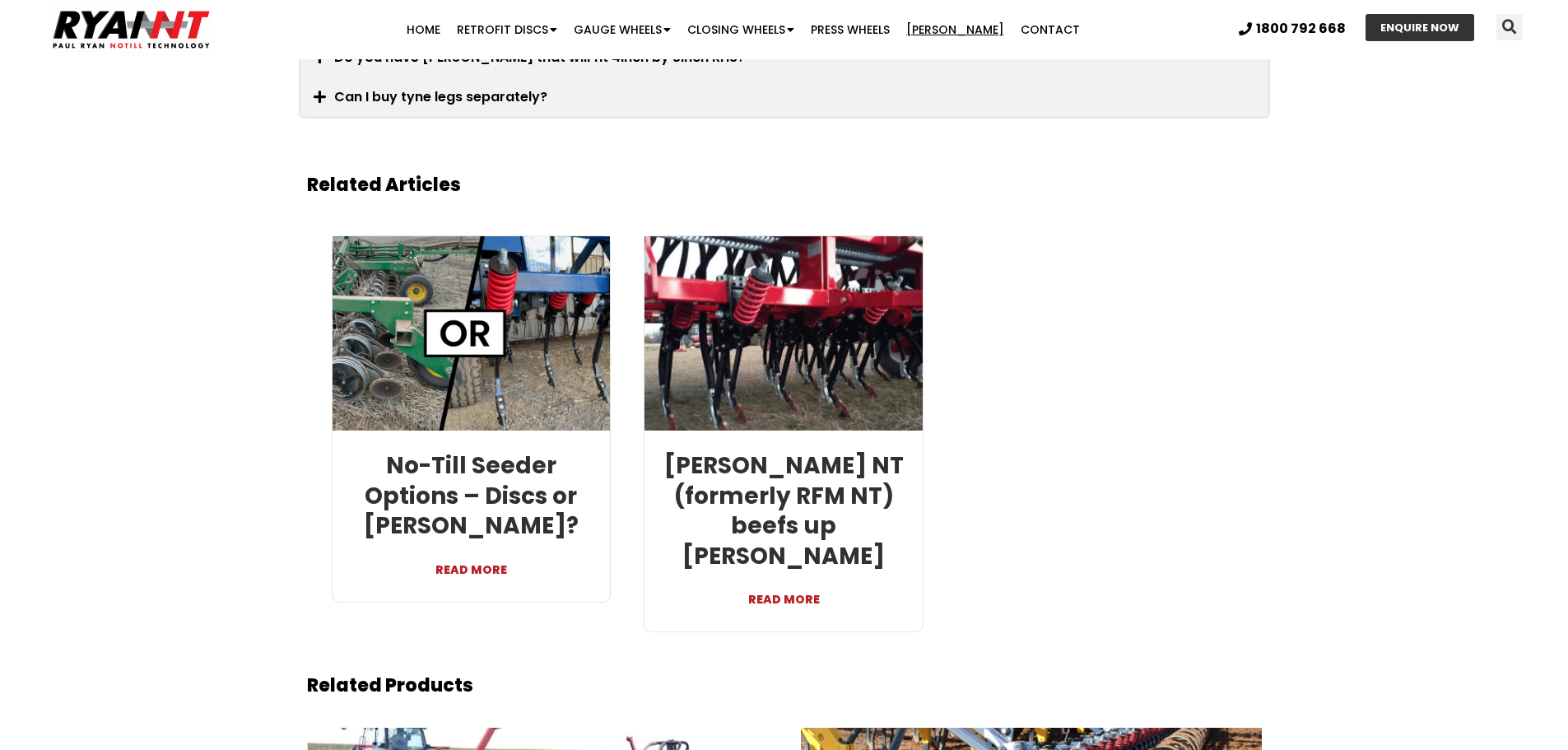
click at [495, 554] on link "READ MORE" at bounding box center [471, 561] width 254 height 39
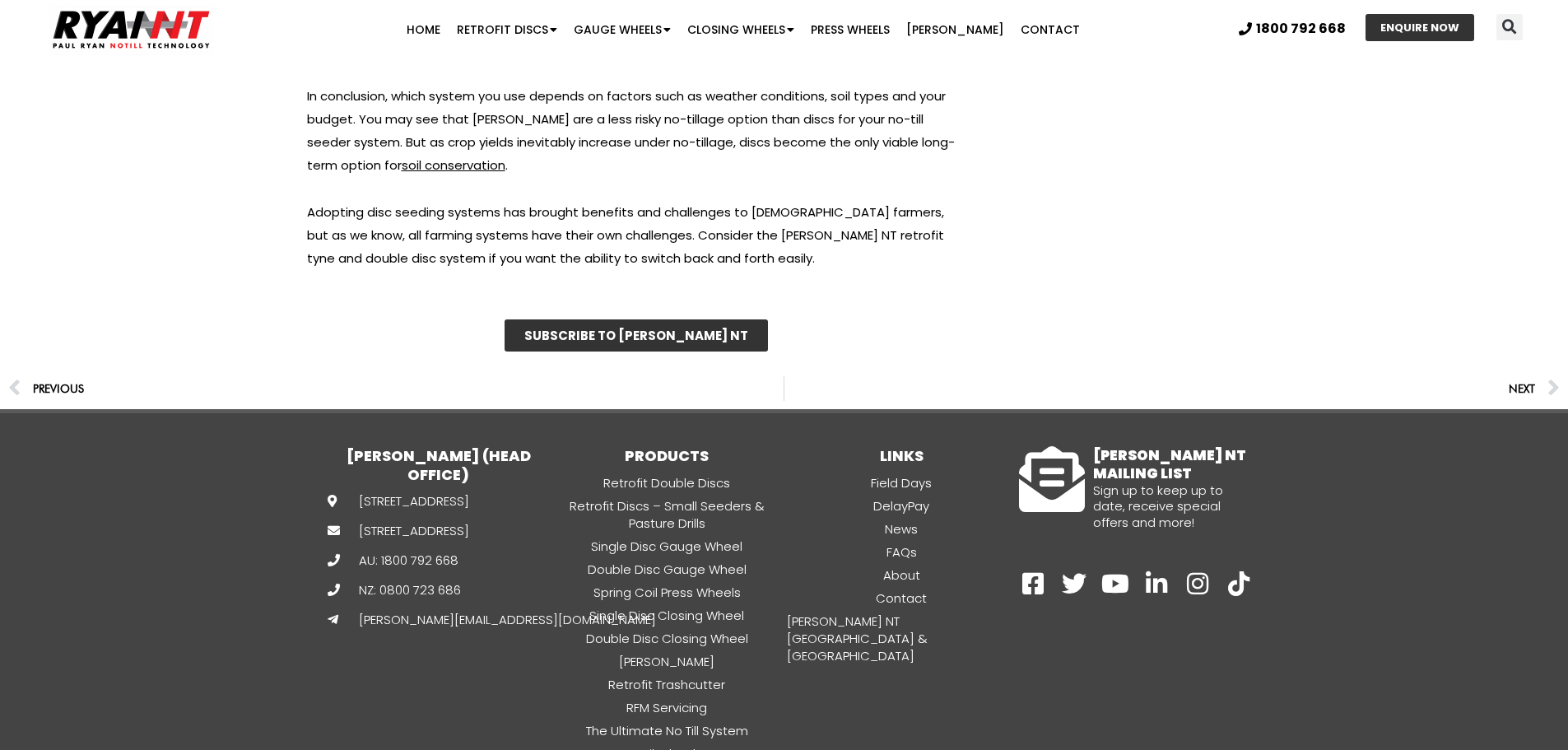
scroll to position [5163, 0]
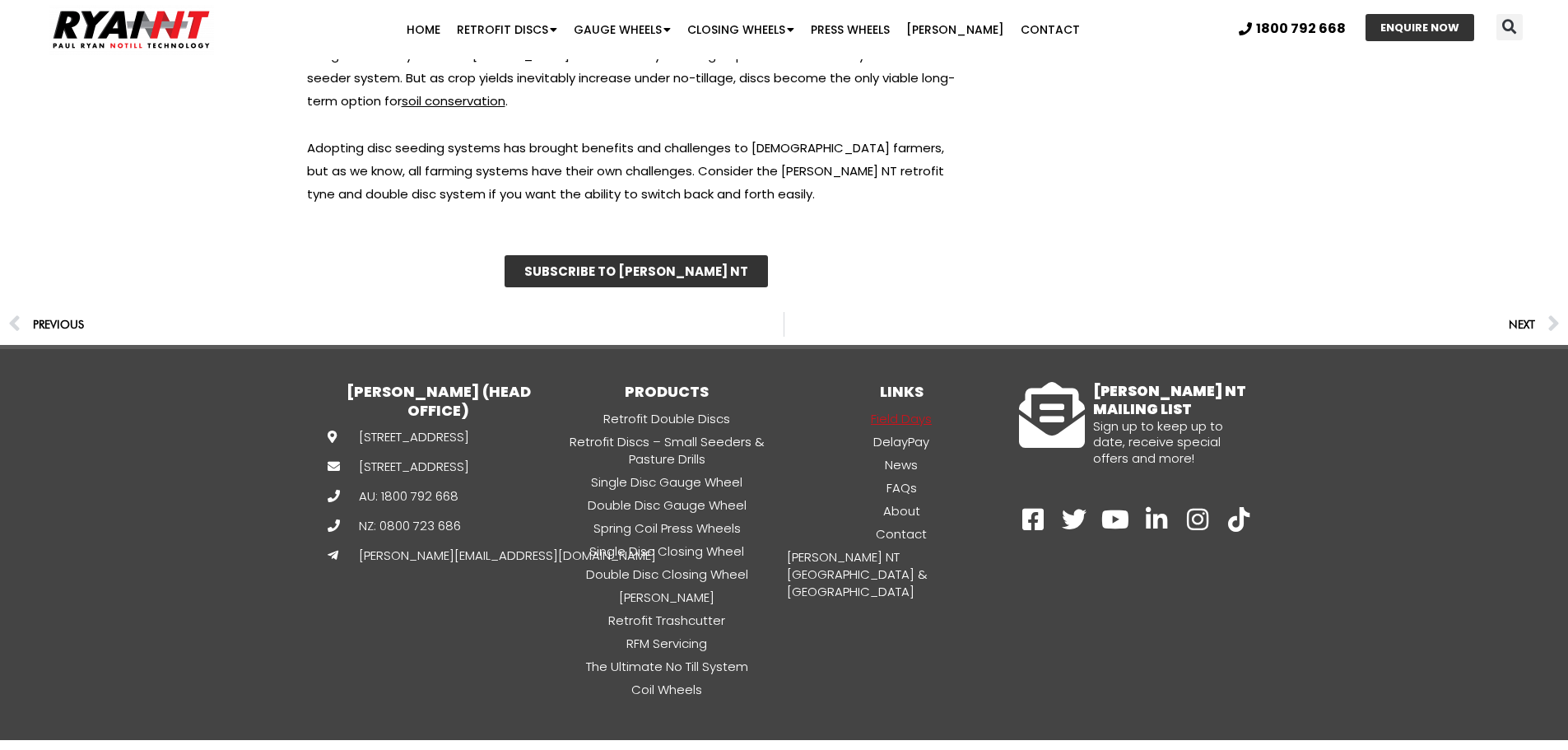
click at [905, 410] on link "Field Days" at bounding box center [902, 419] width 235 height 19
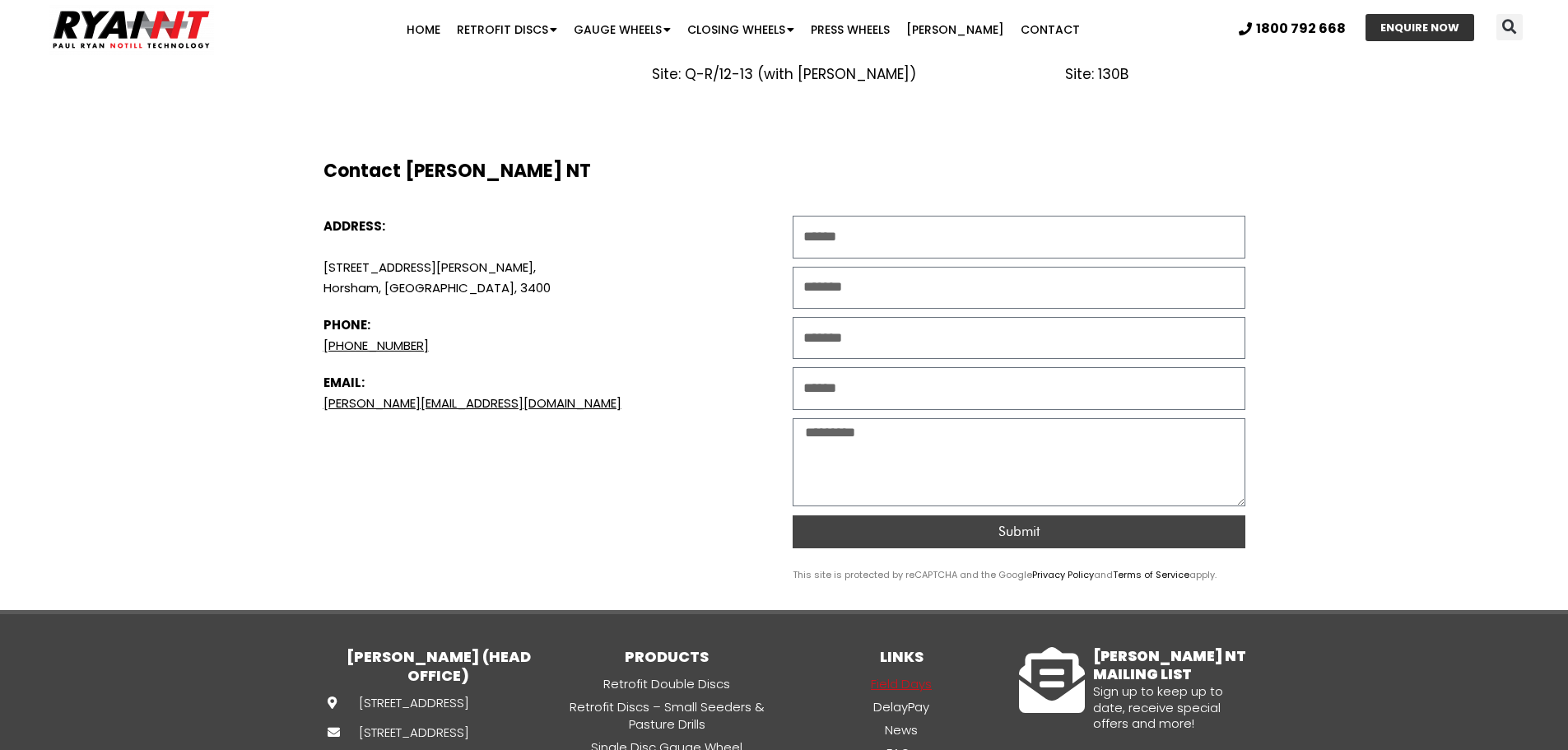
scroll to position [2137, 0]
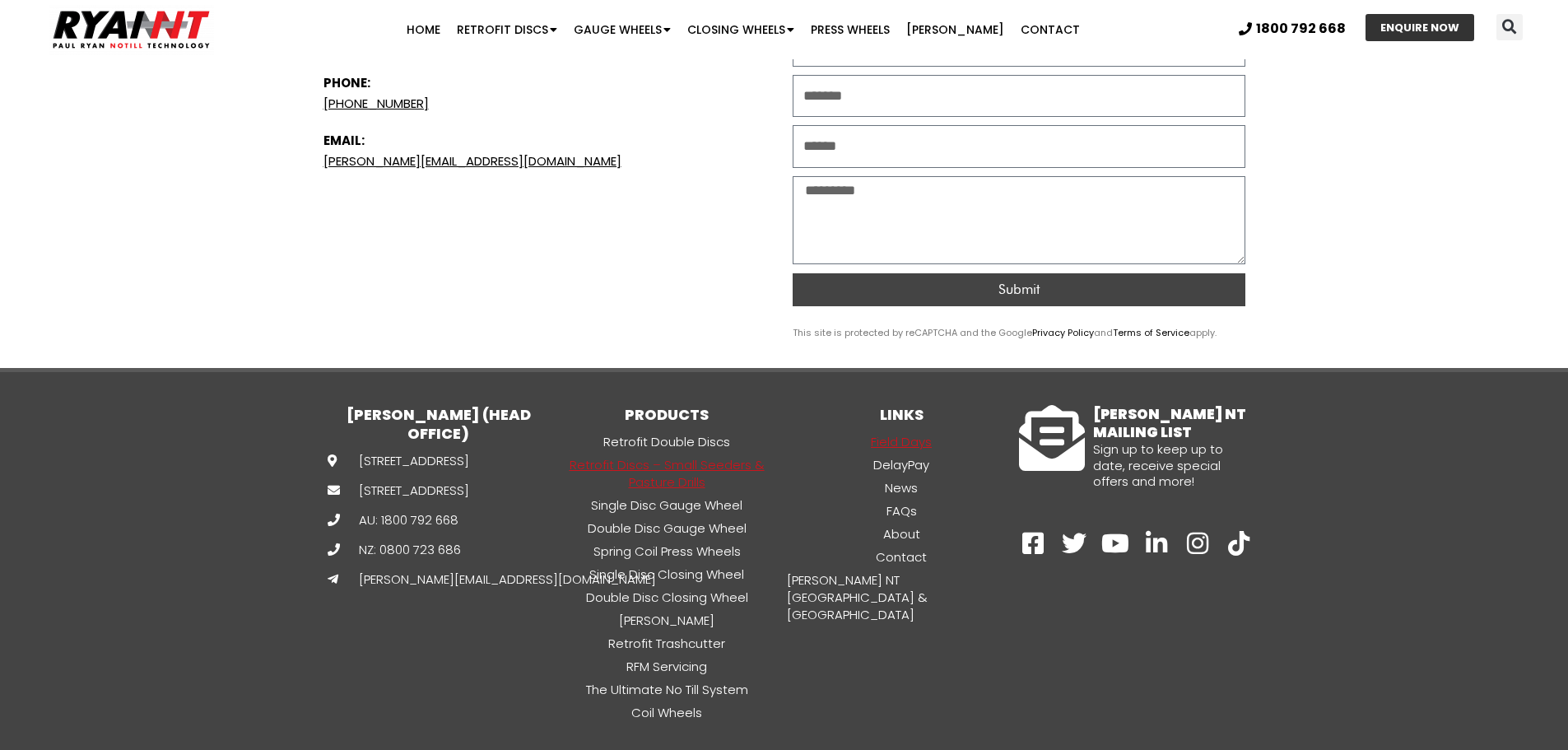
click at [763, 455] on link "Retrofit Discs – Small Seeders & Pasture Drills" at bounding box center [667, 473] width 235 height 36
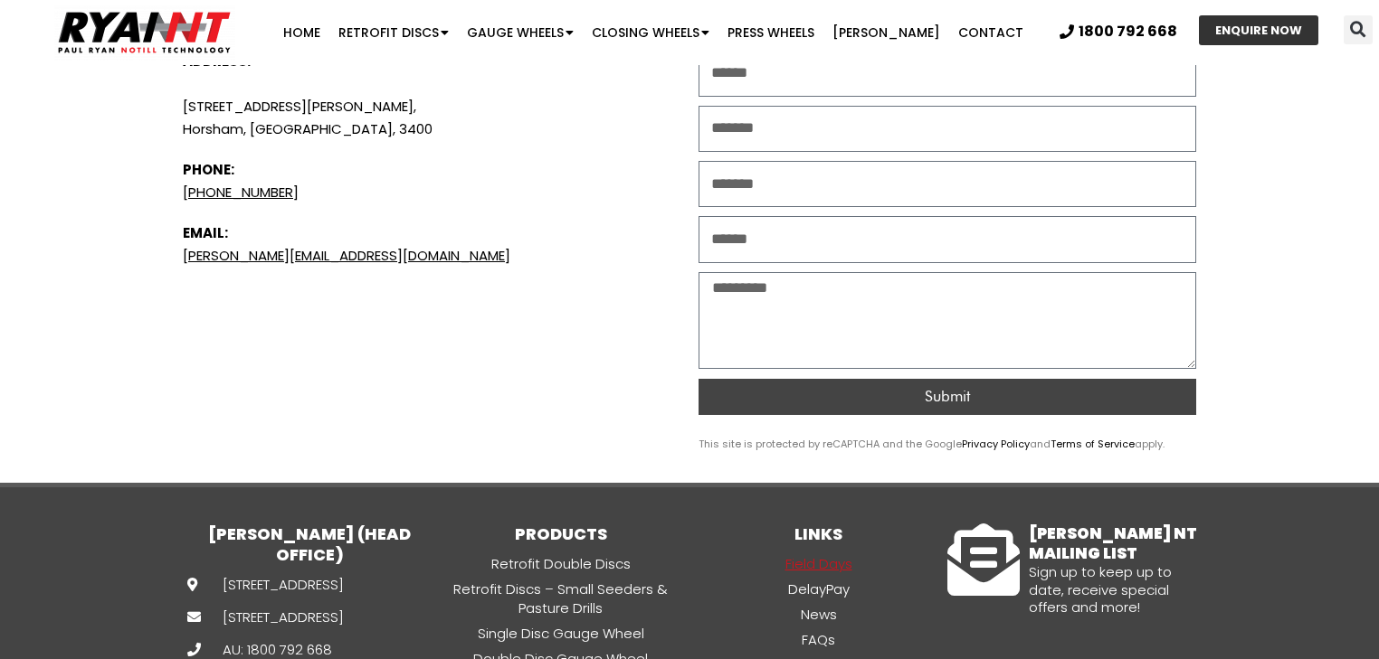
scroll to position [2414, 0]
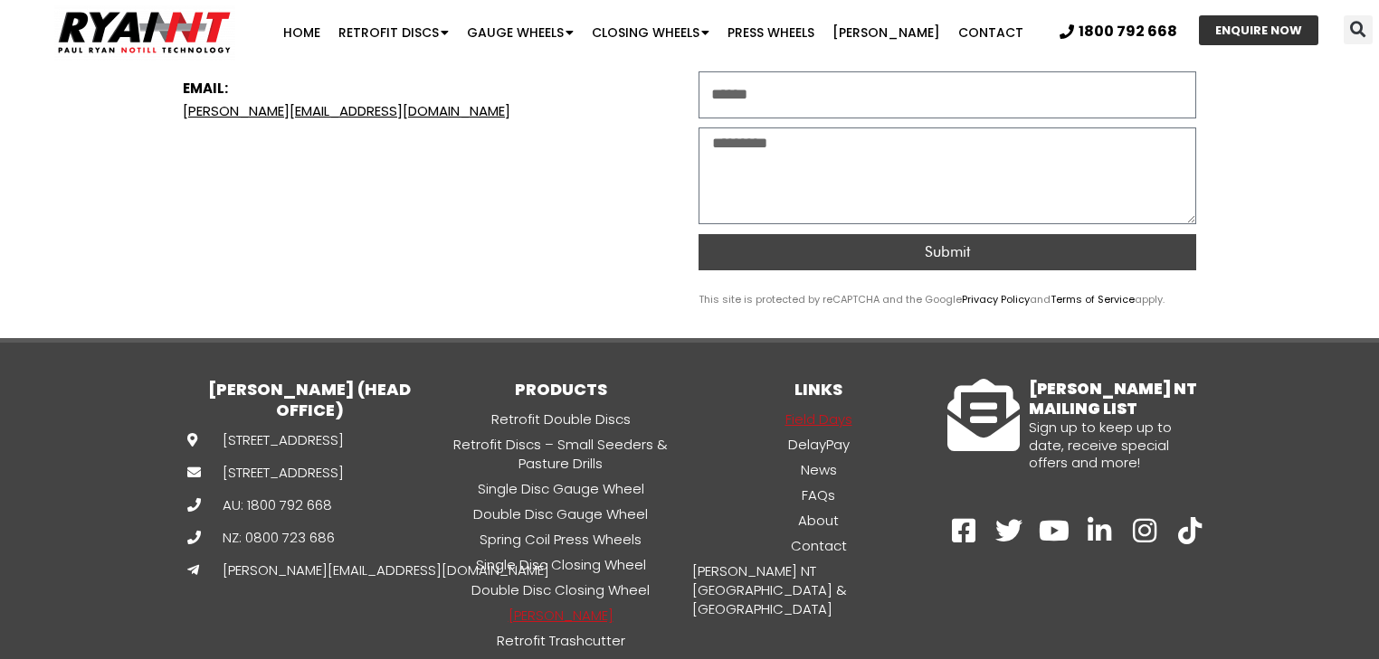
click at [587, 605] on link "[PERSON_NAME]" at bounding box center [561, 615] width 258 height 21
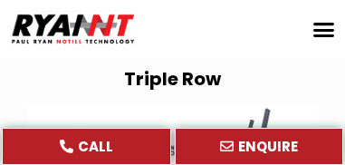
scroll to position [6292, 0]
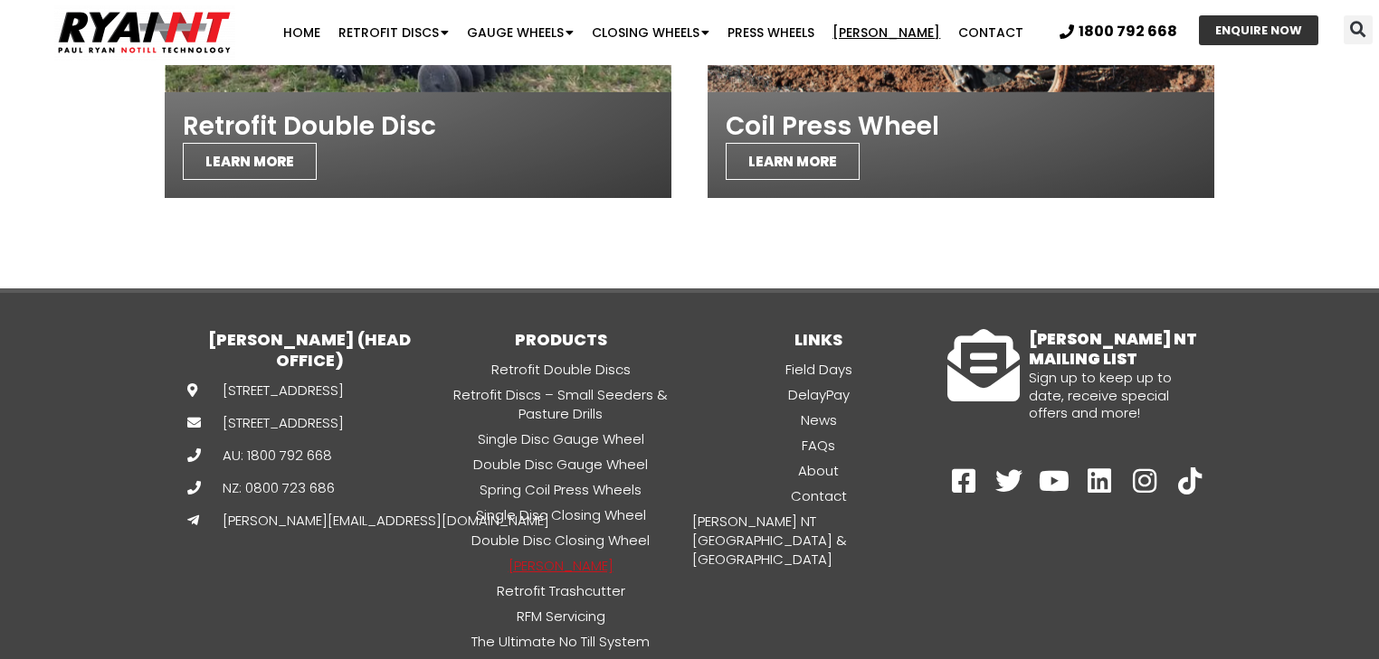
scroll to position [4742, 0]
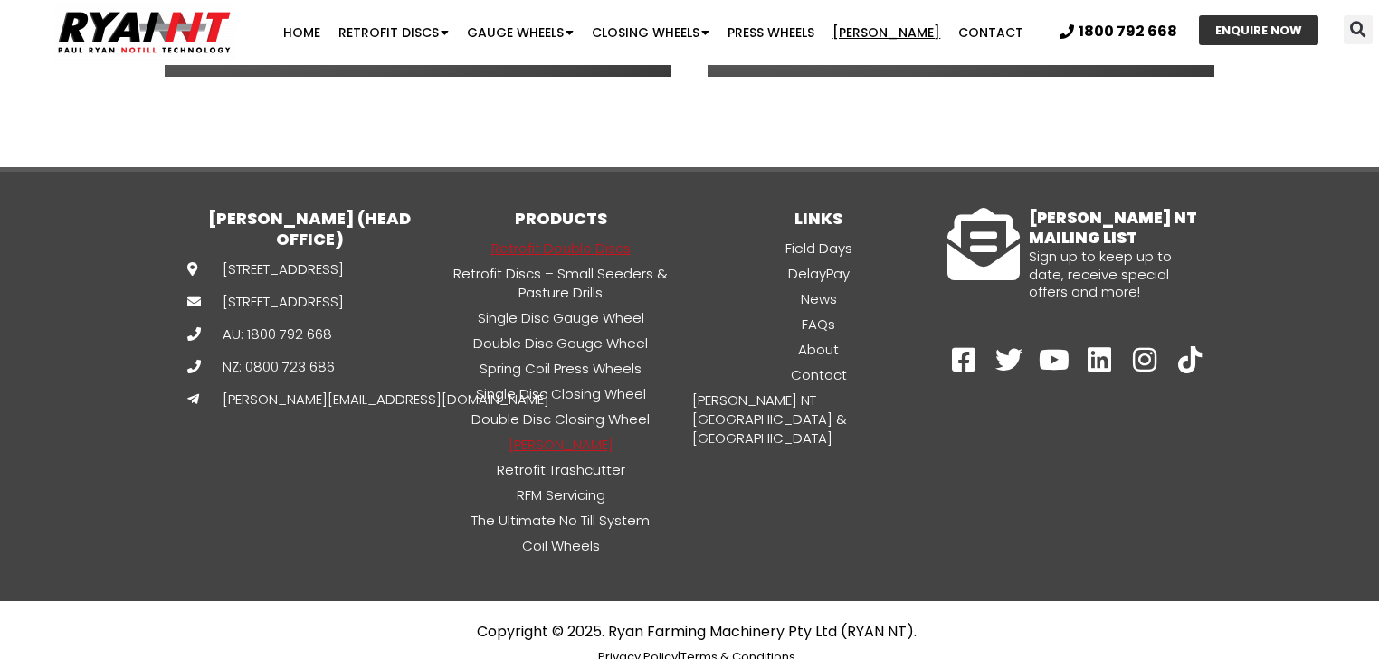
click at [630, 238] on link "Retrofit Double Discs" at bounding box center [561, 248] width 258 height 21
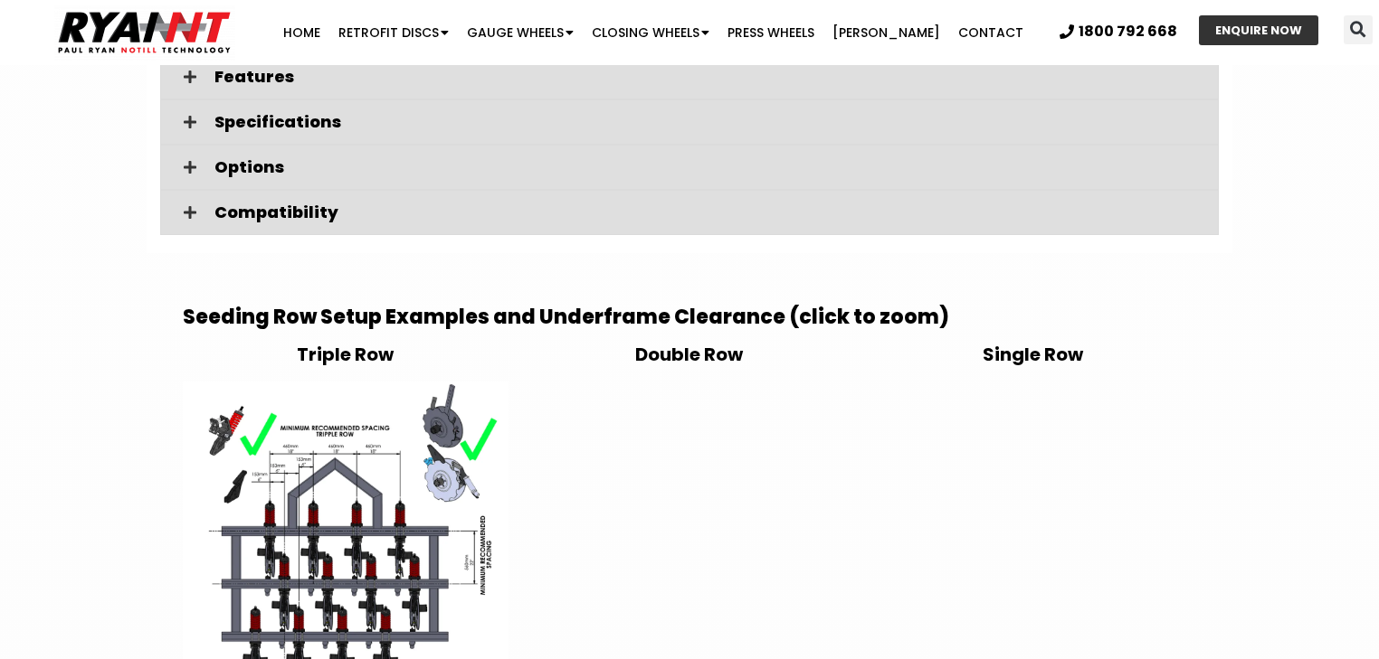
scroll to position [2678, 0]
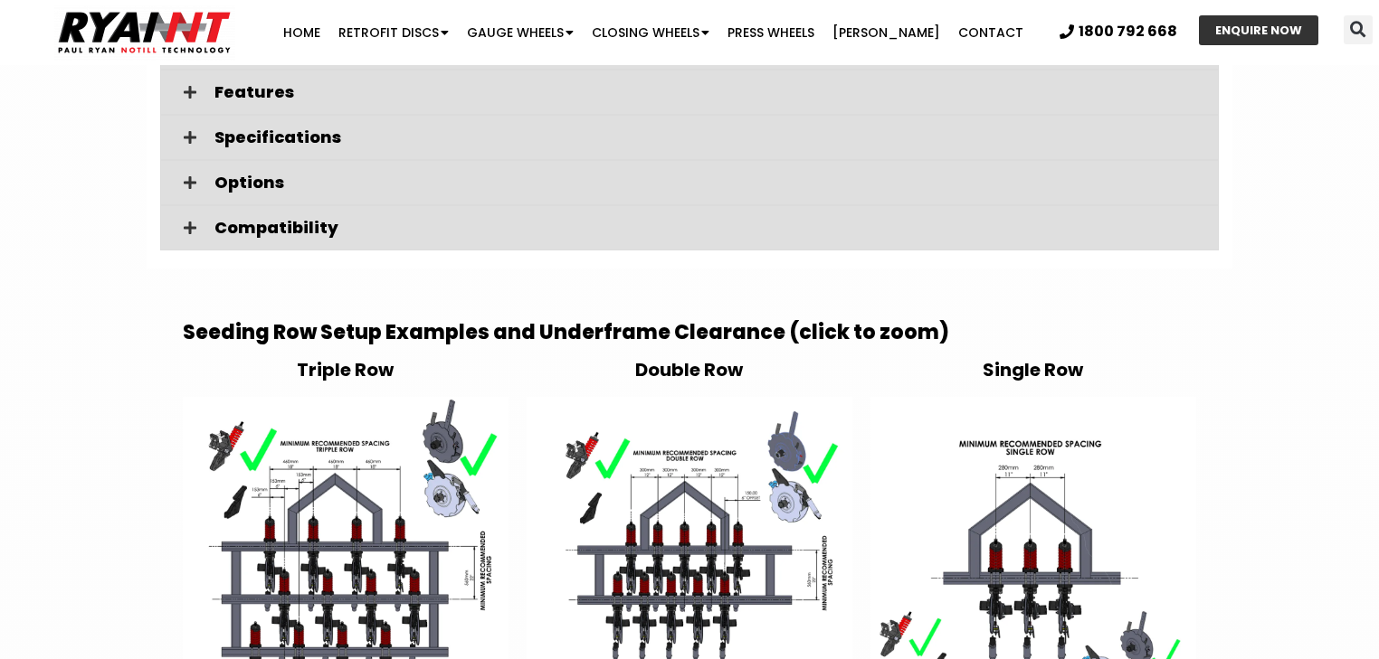
click at [371, 466] on img at bounding box center [346, 560] width 326 height 326
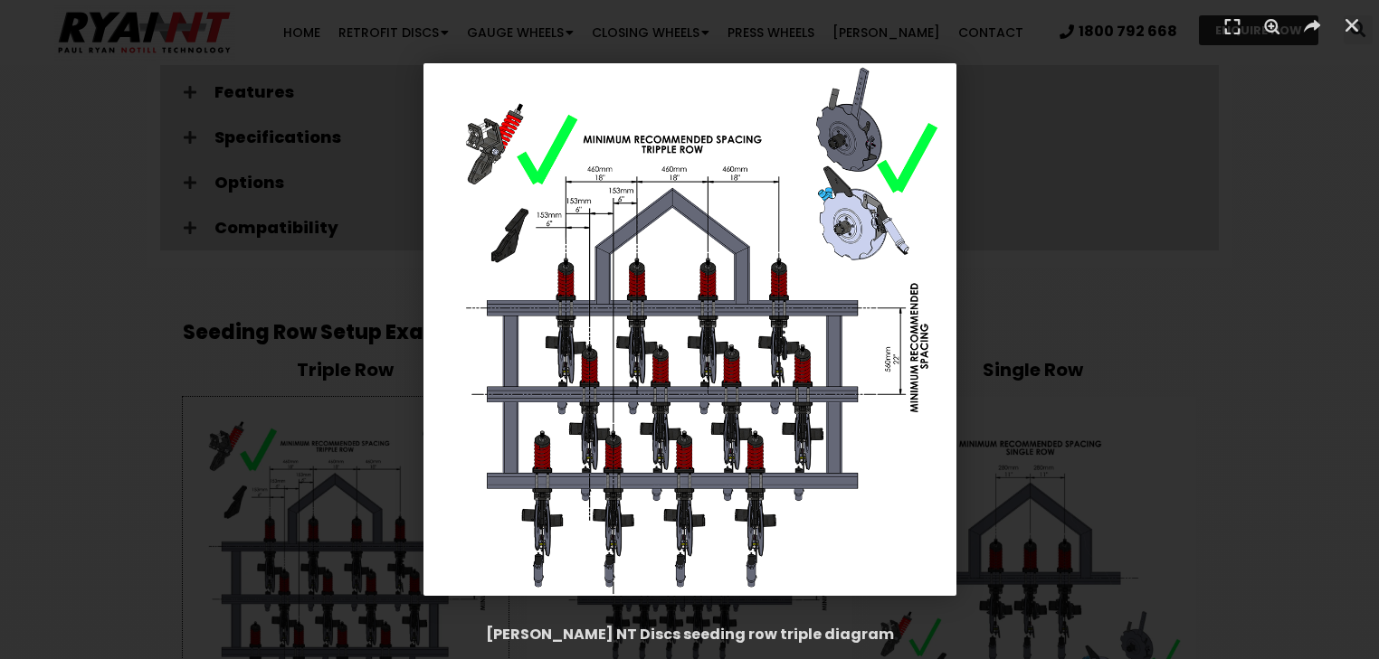
click at [1074, 219] on div "1 / 1" at bounding box center [689, 329] width 1252 height 533
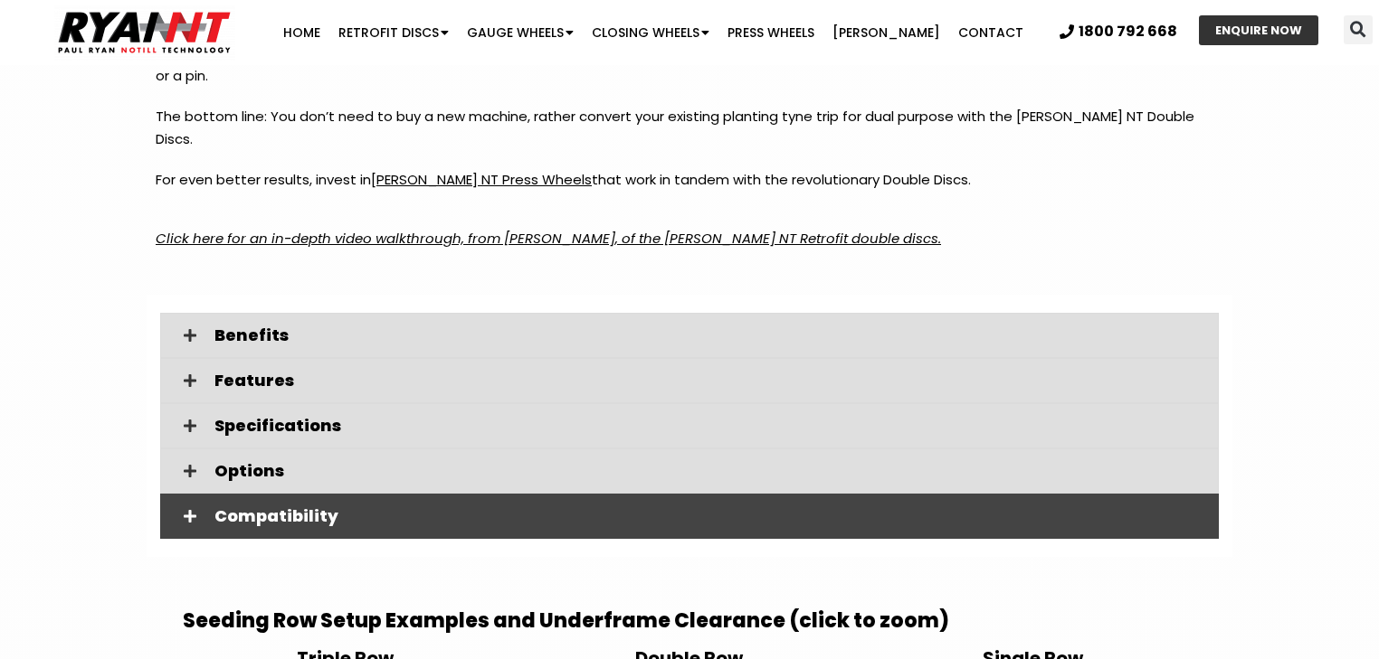
scroll to position [2388, 0]
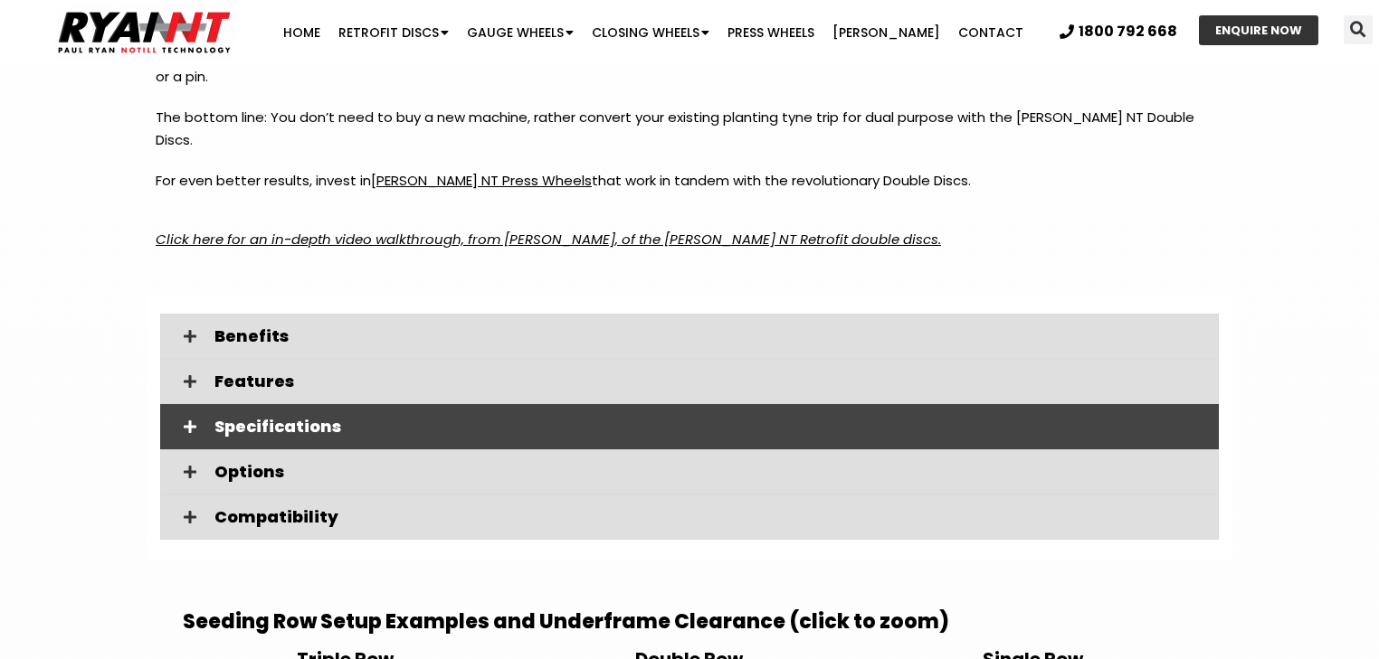
click at [261, 413] on div "Specifications" at bounding box center [689, 426] width 1058 height 45
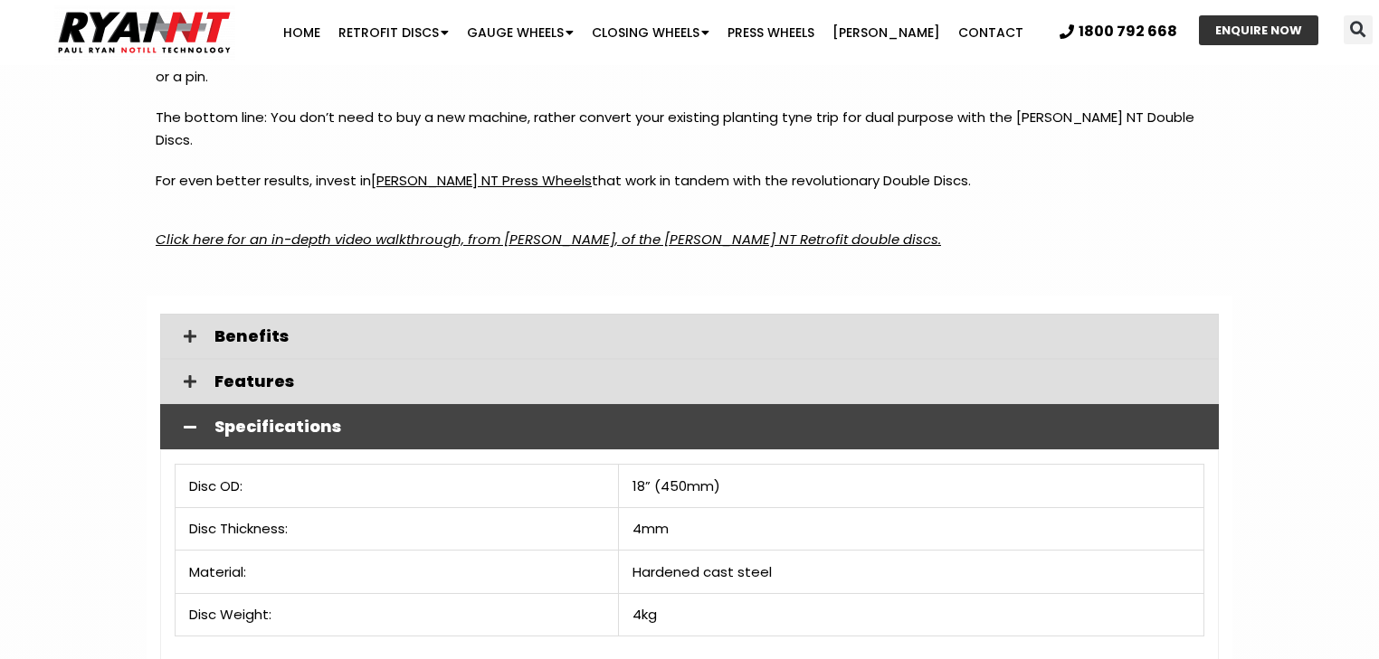
click at [261, 413] on div "Specifications" at bounding box center [689, 426] width 1058 height 45
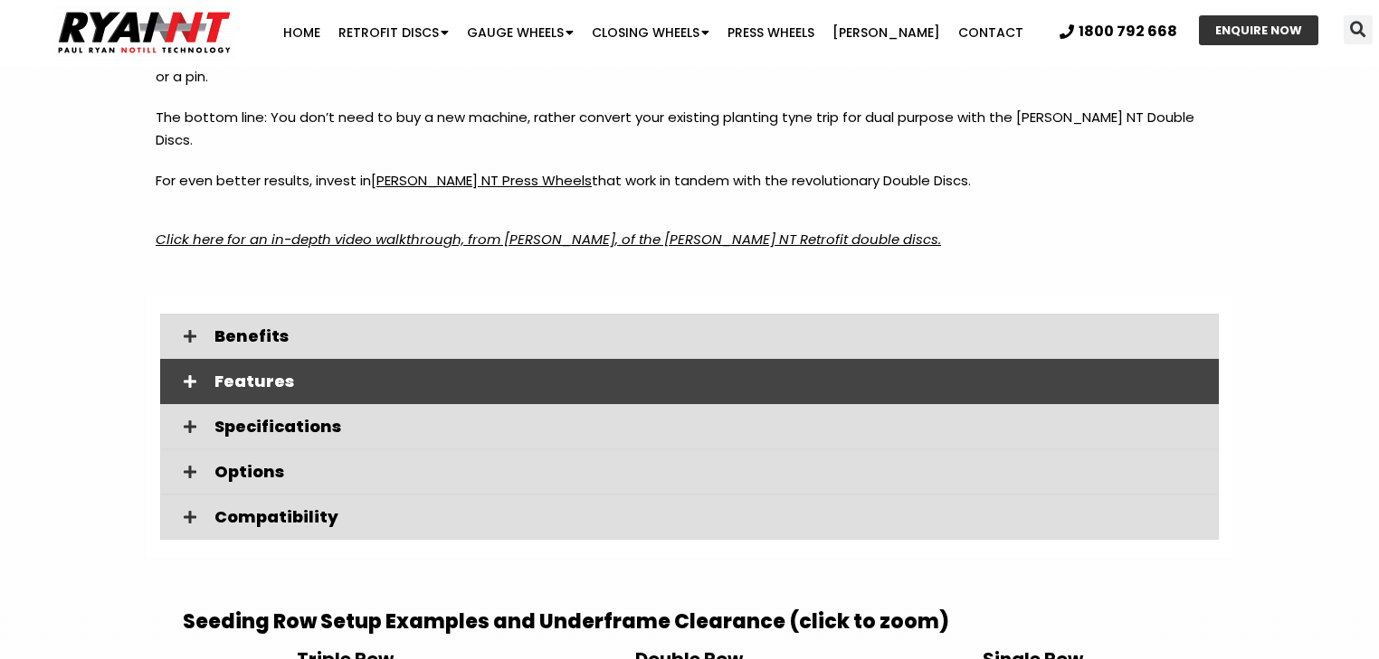
click at [263, 372] on div "Features" at bounding box center [689, 381] width 1058 height 45
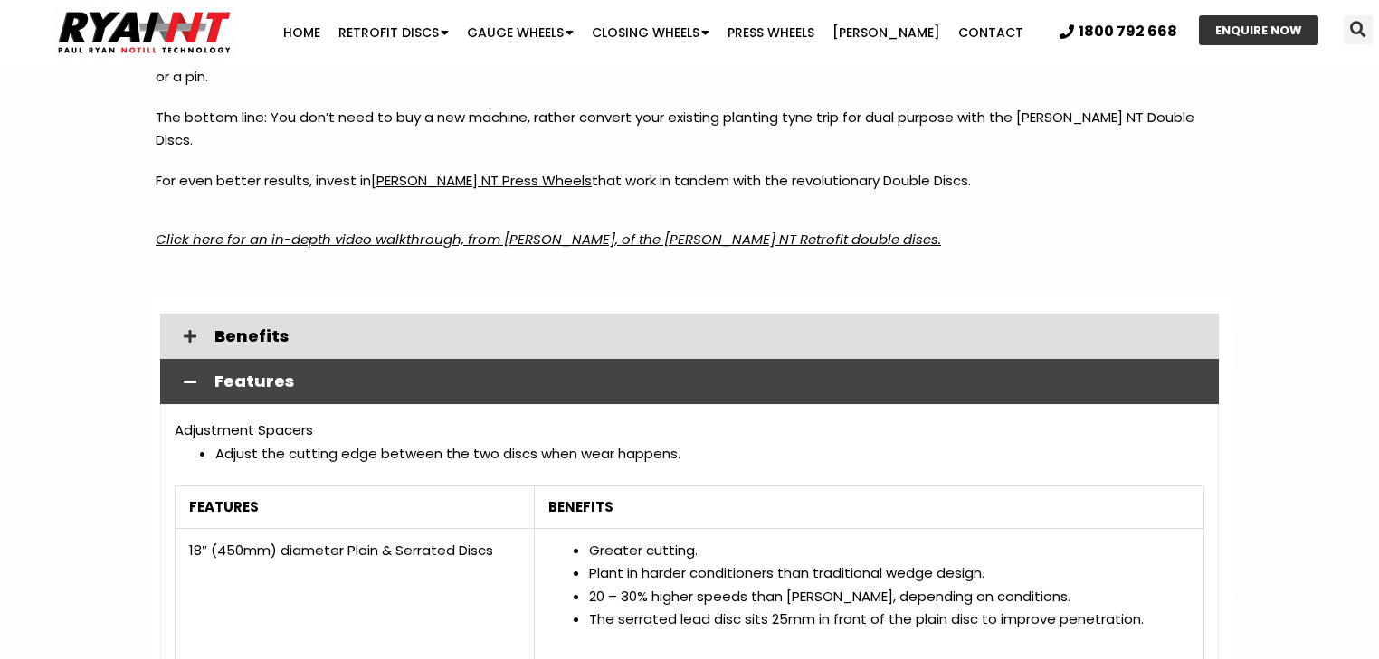
click at [263, 372] on div "Features" at bounding box center [689, 381] width 1058 height 45
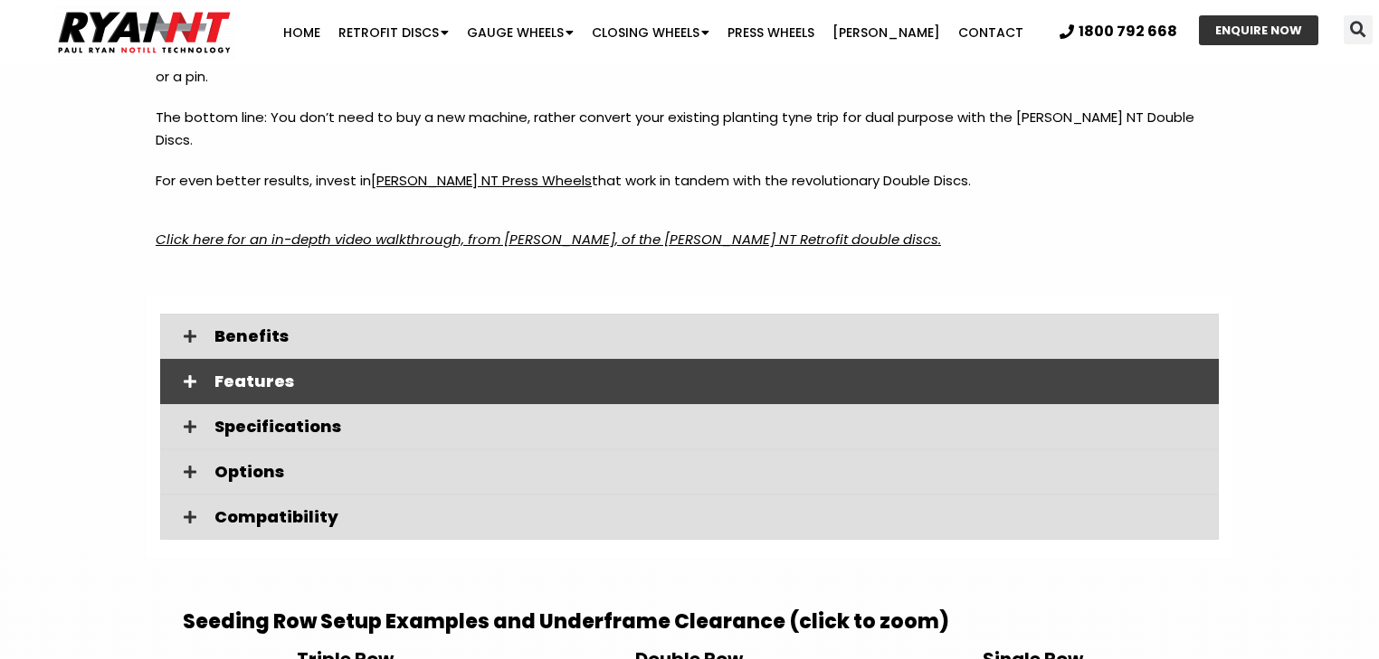
click at [263, 372] on div "Features" at bounding box center [689, 381] width 1058 height 45
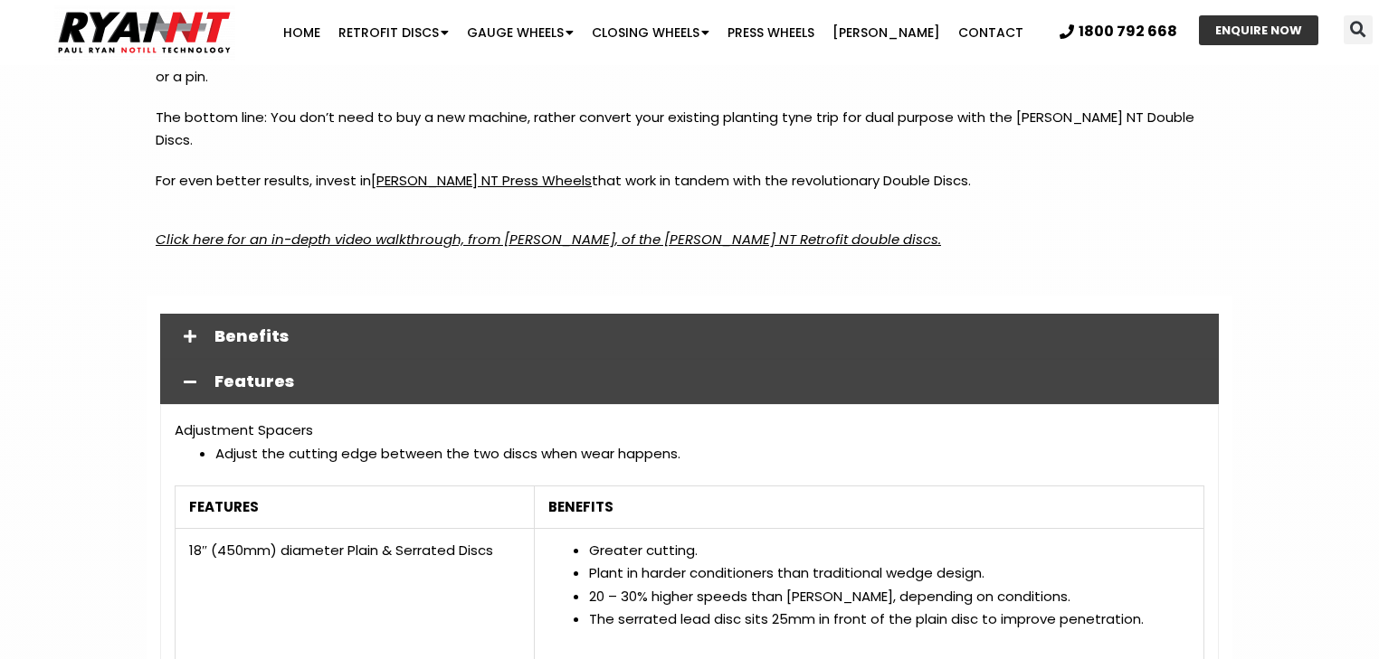
click at [276, 328] on span "Benefits" at bounding box center [709, 336] width 990 height 16
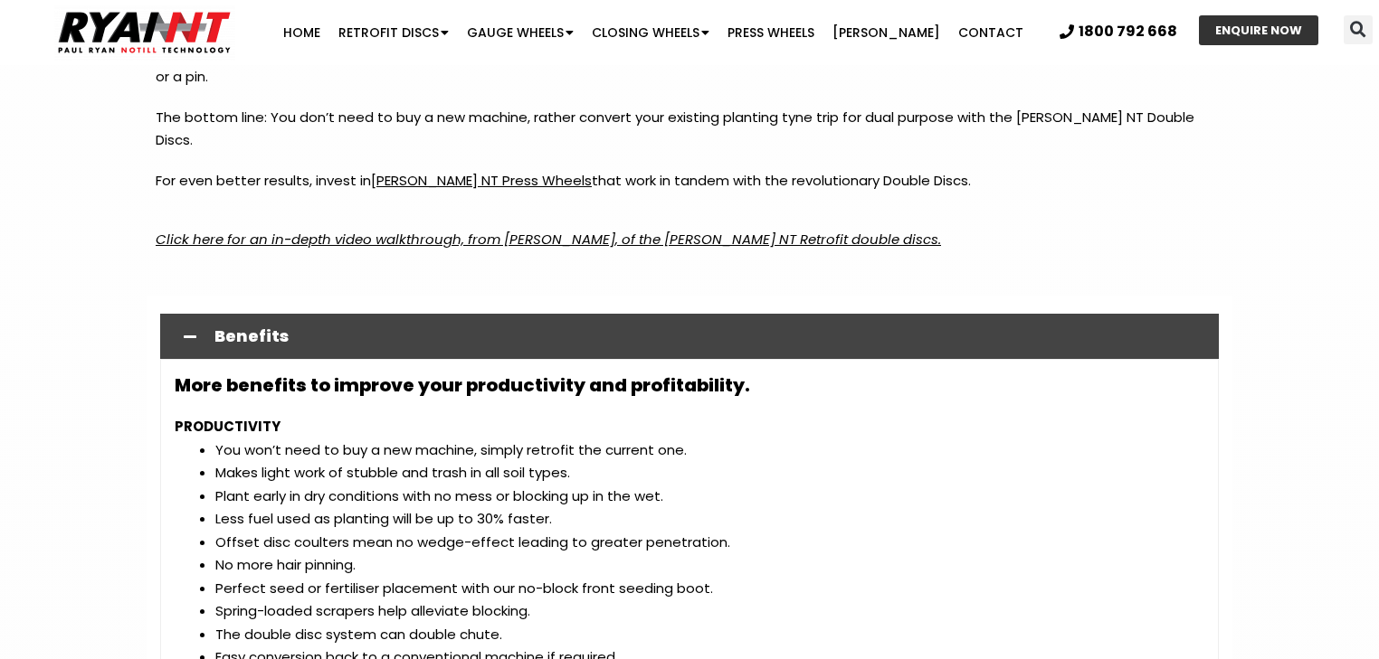
click at [276, 328] on span "Benefits" at bounding box center [709, 336] width 990 height 16
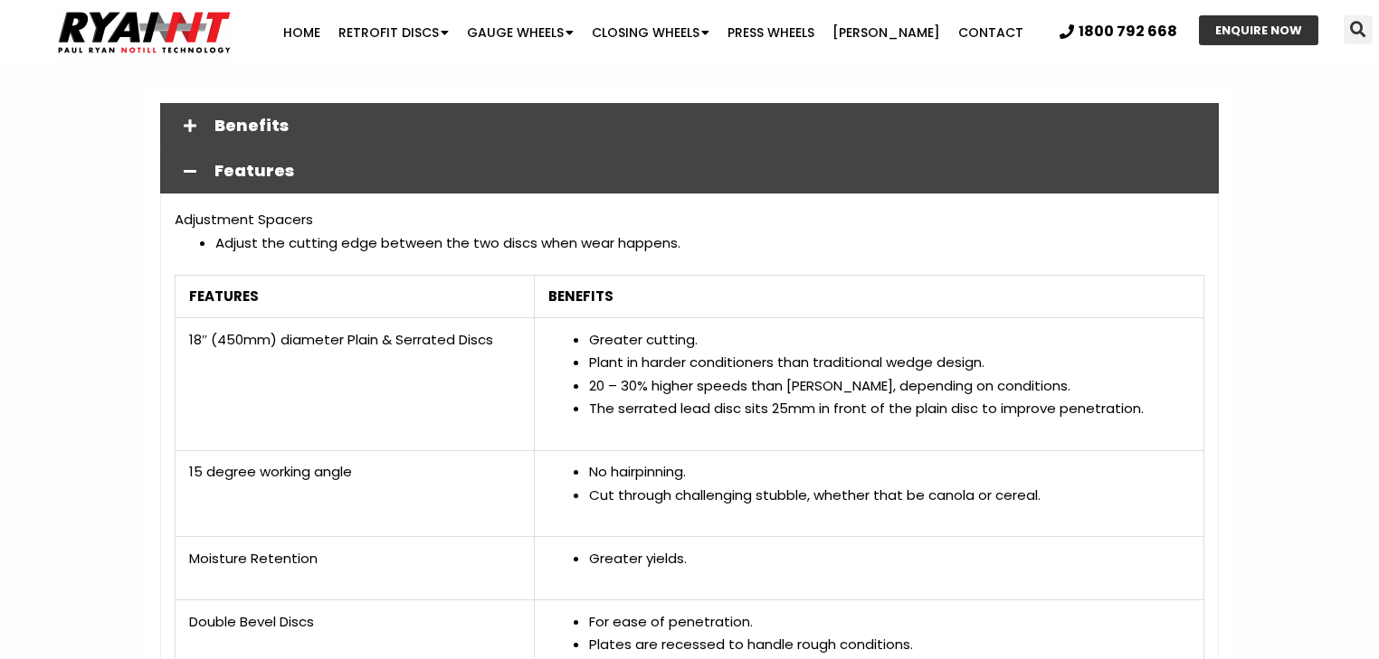
scroll to position [2605, 0]
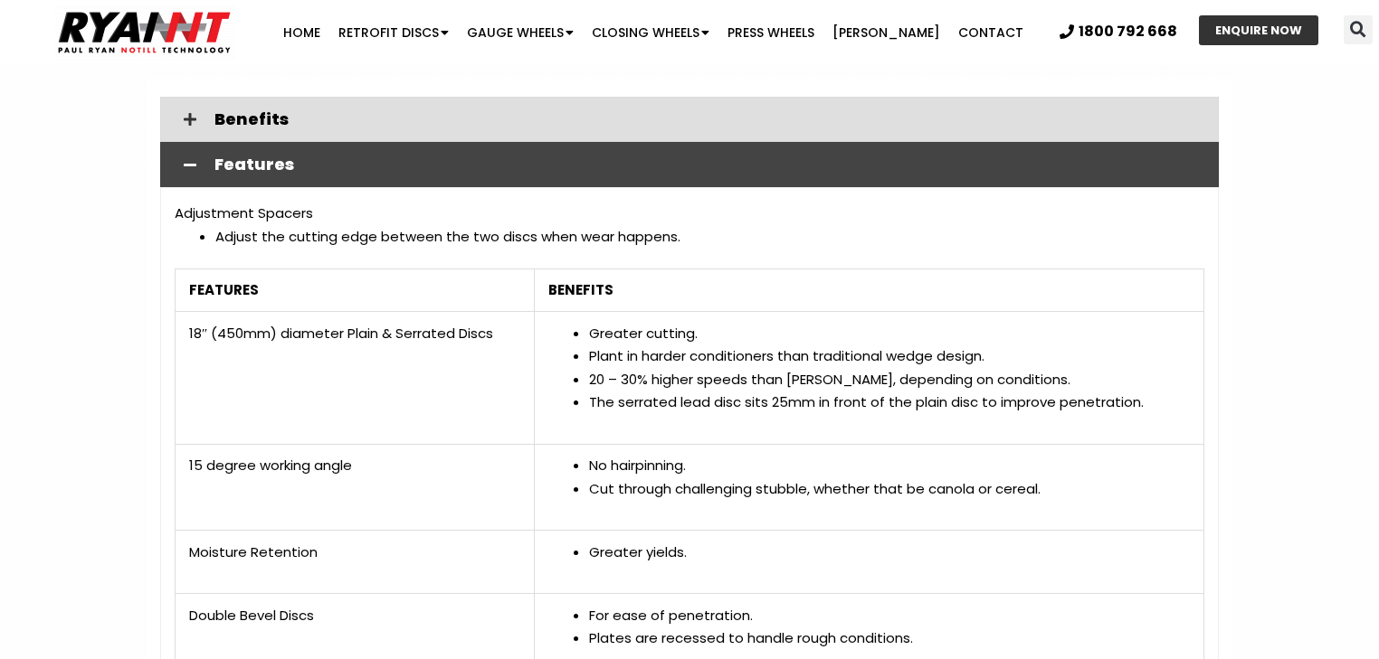
click at [251, 157] on span "Features" at bounding box center [709, 165] width 990 height 16
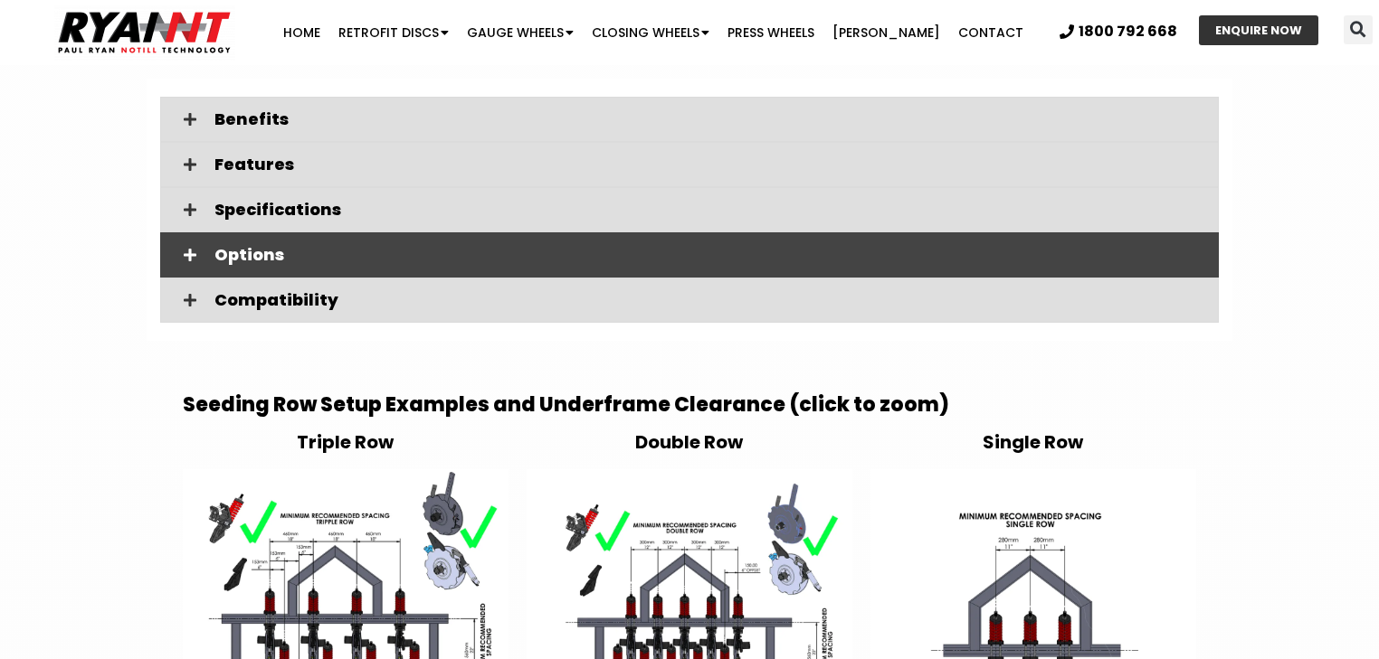
click at [248, 247] on span "Options" at bounding box center [709, 255] width 990 height 16
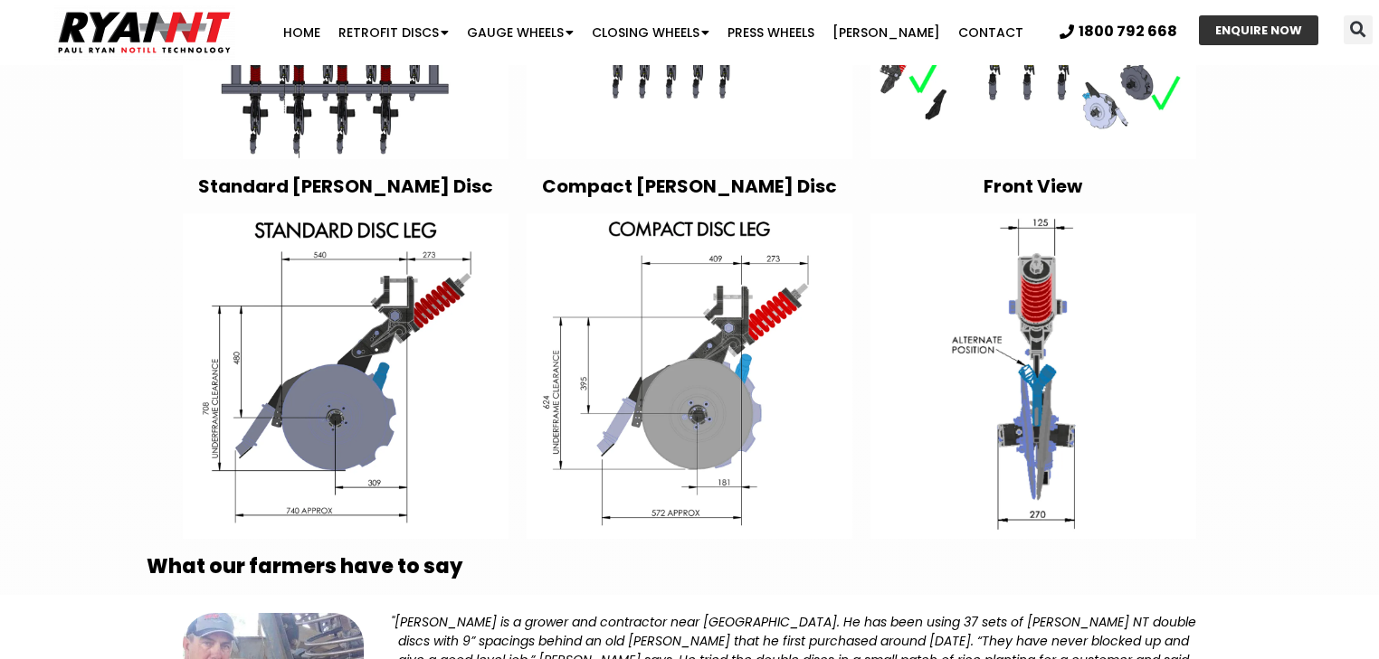
scroll to position [3619, 0]
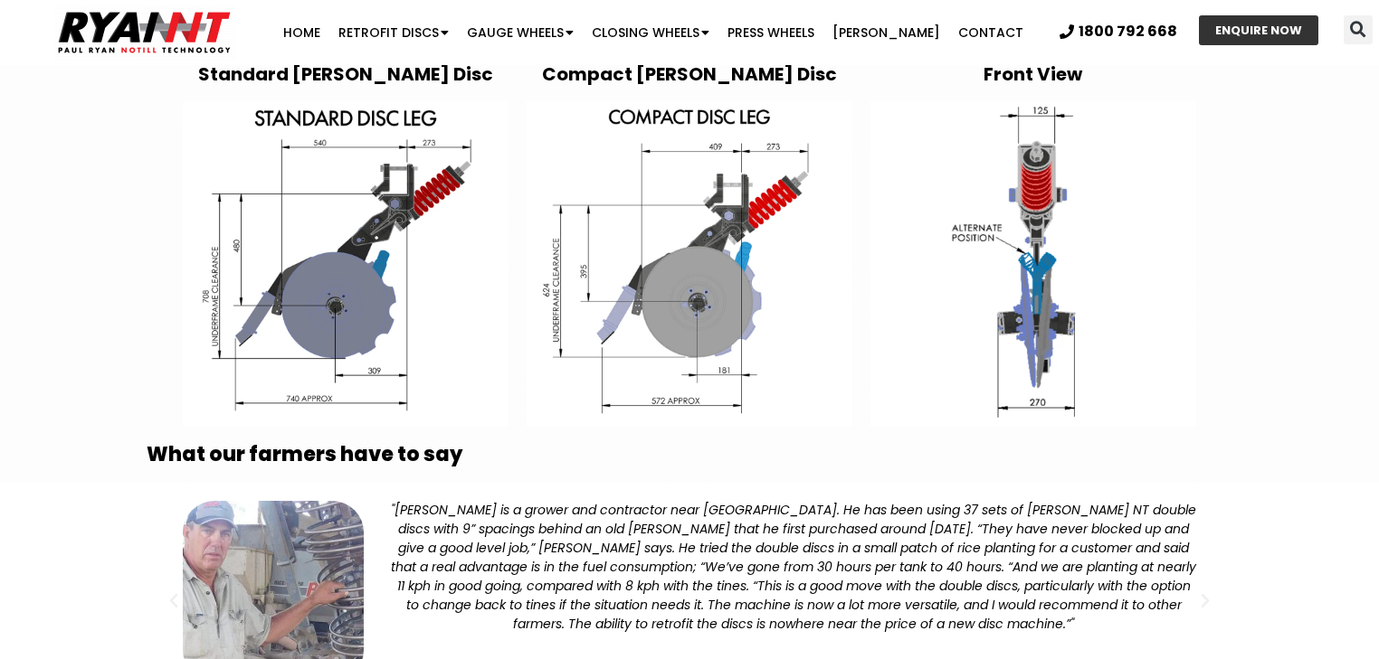
click at [374, 254] on img at bounding box center [346, 264] width 326 height 326
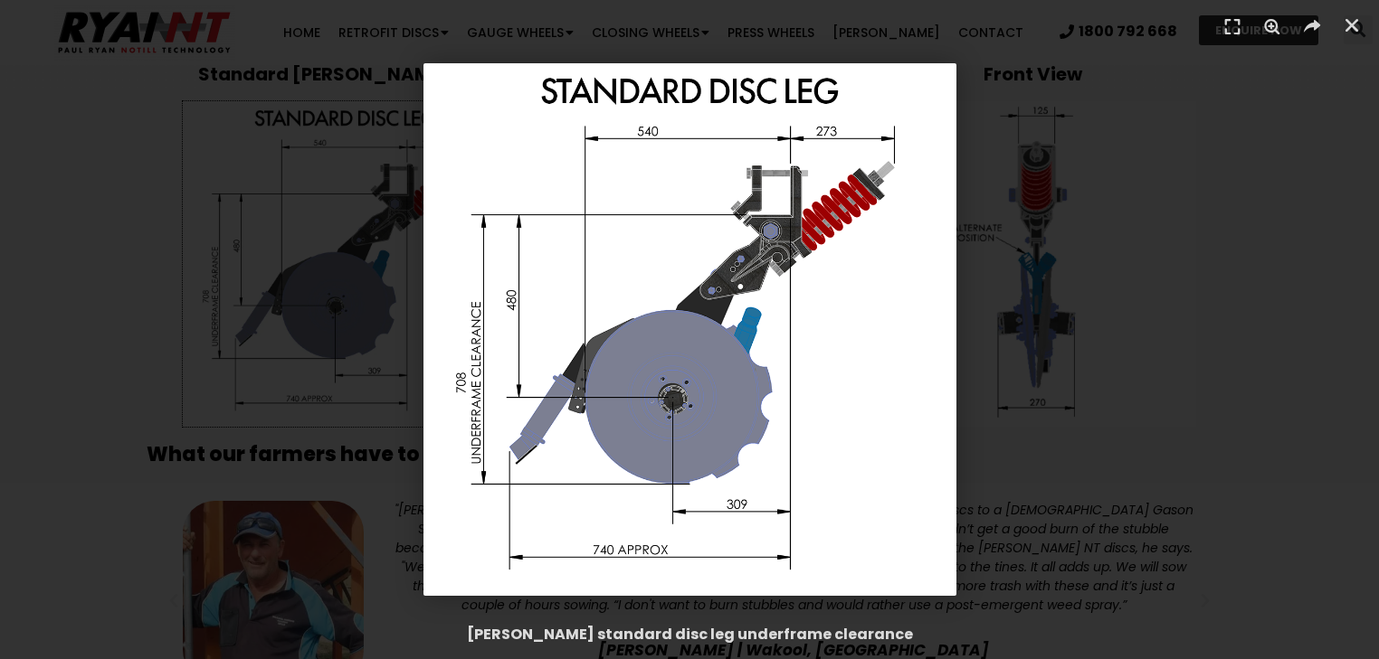
click at [1022, 98] on div "1 / 1" at bounding box center [689, 329] width 1252 height 533
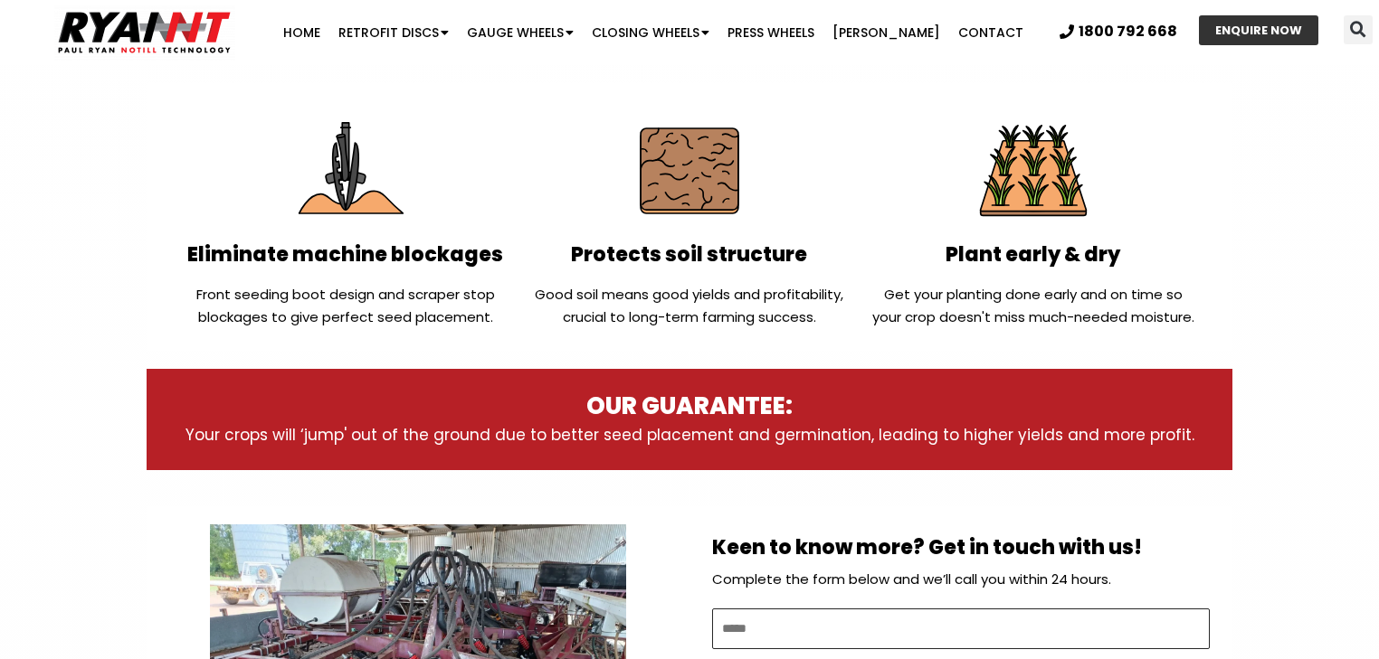
scroll to position [289, 0]
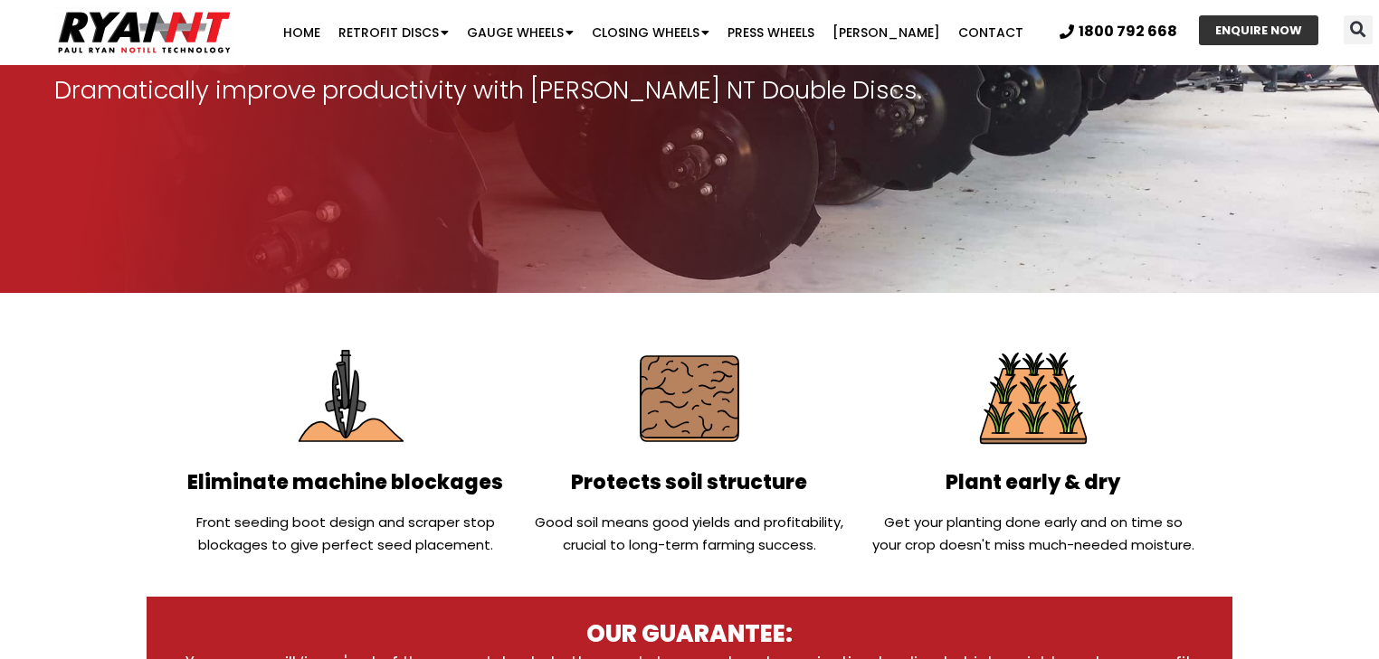
click at [1230, 20] on link "ENQUIRE NOW" at bounding box center [1258, 30] width 119 height 30
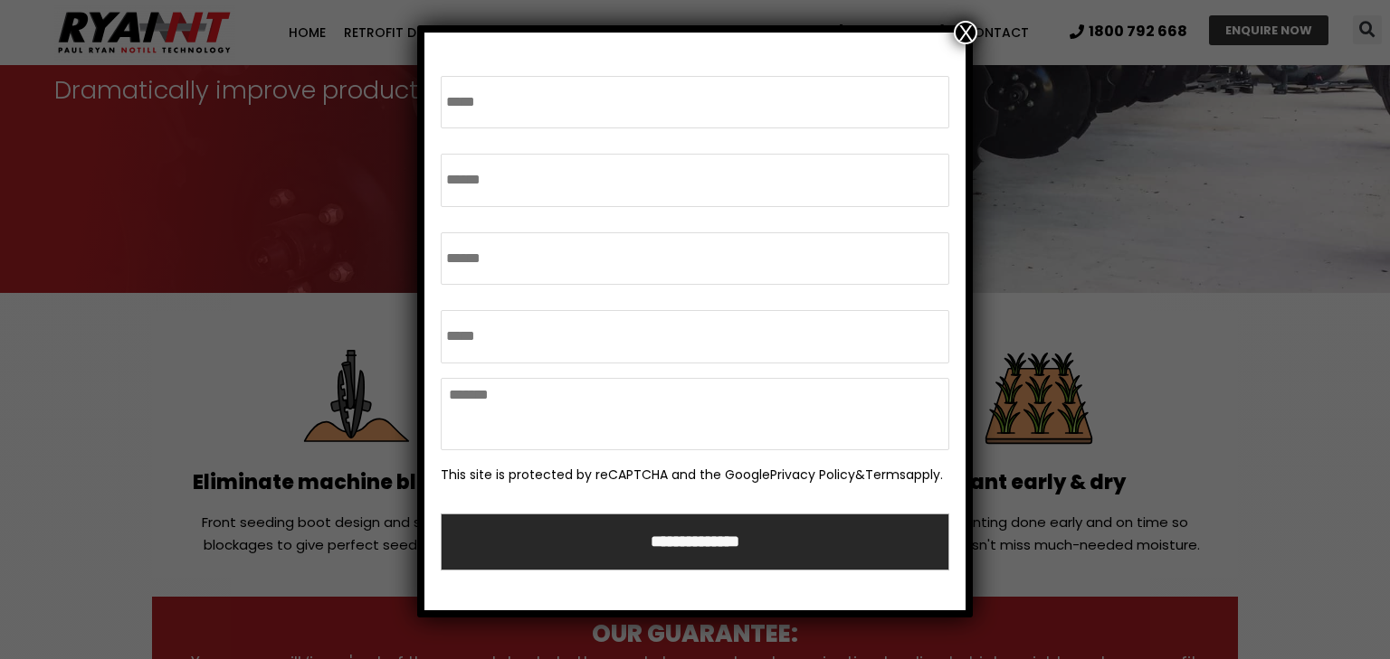
click at [959, 33] on button "X" at bounding box center [965, 33] width 24 height 24
